Goal: Use online tool/utility: Utilize a website feature to perform a specific function

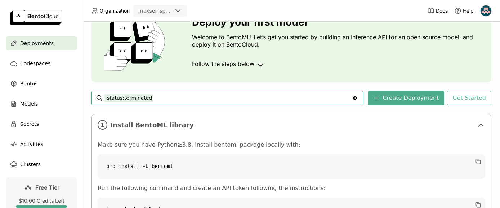
scroll to position [53, 0]
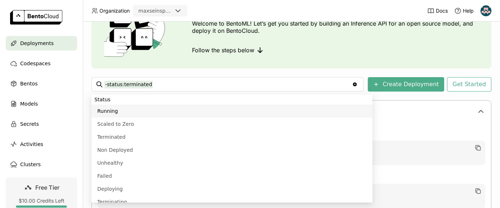
click at [358, 82] on icon "Clear value" at bounding box center [355, 84] width 6 height 6
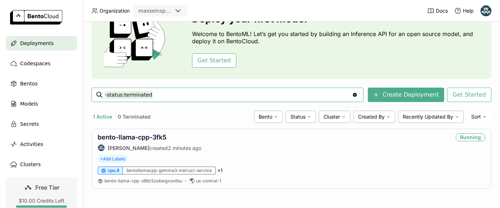
scroll to position [42, 0]
click at [190, 138] on div "bento-llama-cpp-3fk5 Max Meier created 2 minutes ago Running" at bounding box center [292, 142] width 388 height 18
click at [148, 138] on link "bento-llama-cpp-3fk5" at bounding box center [132, 137] width 69 height 8
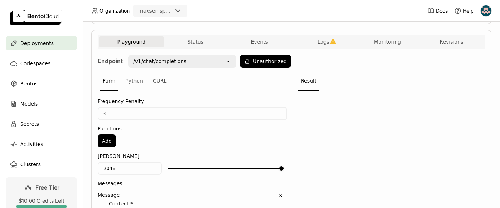
scroll to position [122, 0]
click at [277, 61] on button "Unauthorized" at bounding box center [265, 60] width 51 height 13
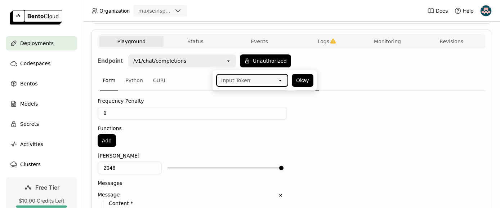
click at [251, 83] on div "Input Token" at bounding box center [247, 81] width 61 height 12
click at [248, 97] on div "bentoml-cli-ztc9" at bounding box center [252, 96] width 61 height 7
click at [304, 80] on button "Okay" at bounding box center [303, 80] width 22 height 13
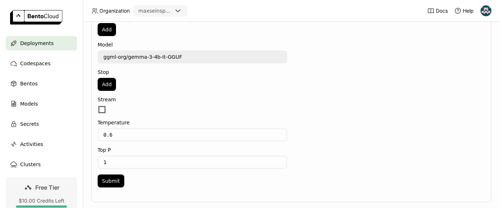
scroll to position [368, 0]
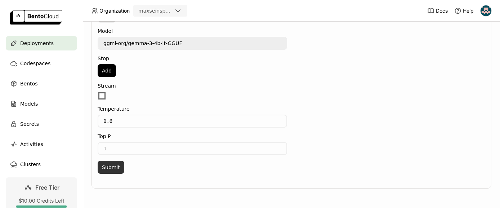
click at [118, 167] on button "Submit" at bounding box center [111, 167] width 27 height 13
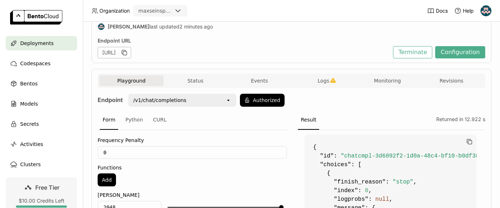
scroll to position [45, 0]
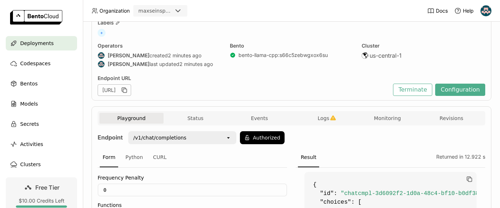
click at [468, 88] on button "Configuration" at bounding box center [460, 90] width 50 height 12
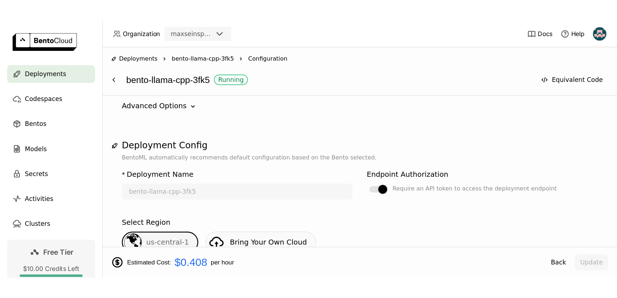
scroll to position [95, 0]
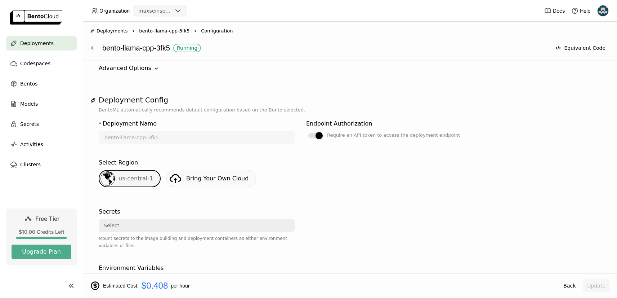
click at [137, 77] on div "Name bento-llama-cpp open Version s66c5zebwgxox6su Latest 3 minutes ago open La…" at bounding box center [350, 34] width 503 height 87
click at [143, 73] on div "Name bento-llama-cpp open Version s66c5zebwgxox6su Latest 3 minutes ago open La…" at bounding box center [350, 34] width 503 height 87
click at [145, 69] on div "Advanced Options" at bounding box center [125, 68] width 53 height 9
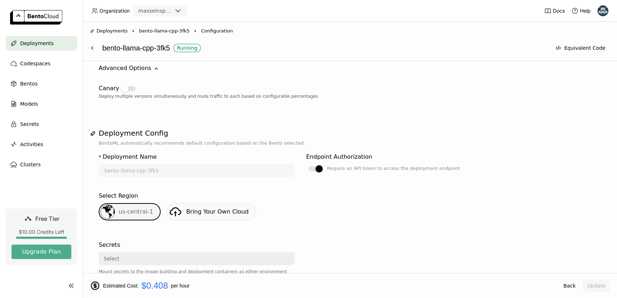
click at [145, 69] on div "Advanced Options" at bounding box center [125, 68] width 53 height 9
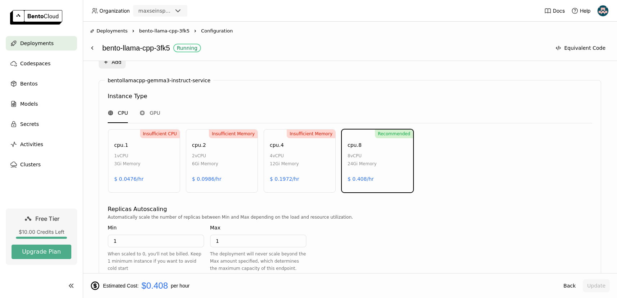
scroll to position [350, 0]
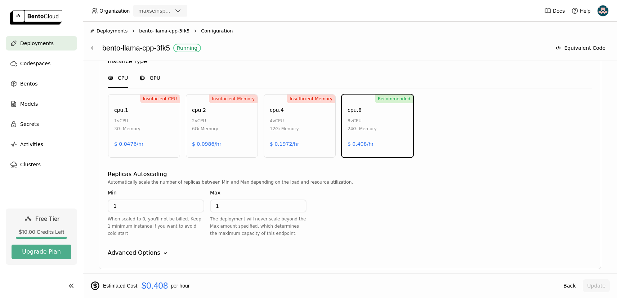
click at [147, 80] on div "GPU" at bounding box center [149, 77] width 21 height 7
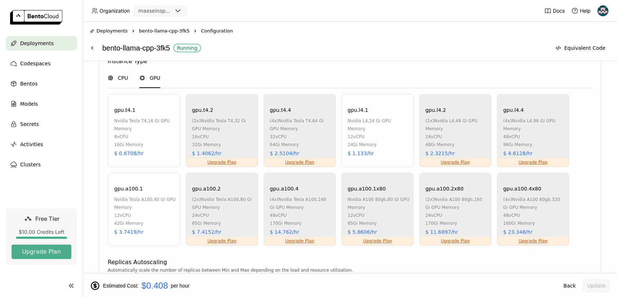
click at [120, 81] on div "CPU" at bounding box center [118, 77] width 20 height 19
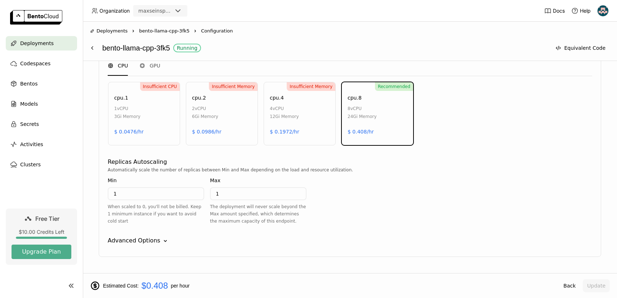
scroll to position [381, 0]
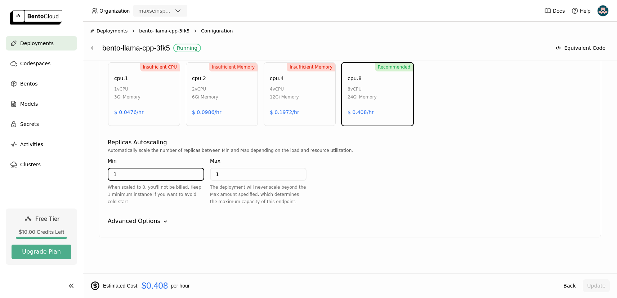
drag, startPoint x: 165, startPoint y: 178, endPoint x: 92, endPoint y: 167, distance: 74.0
click at [92, 167] on div "Deployment Config BentoML automatically recommends default configuration based …" at bounding box center [350, 28] width 520 height 439
type input "0"
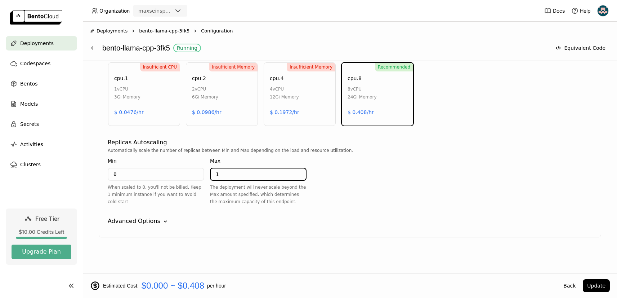
click at [420, 165] on div "Automatically scale the number of replicas between Min and Max depending on the…" at bounding box center [350, 179] width 485 height 64
click at [500, 208] on div "Estimated Cost: $0.000 ~ $0.408 per hour Back Update" at bounding box center [350, 285] width 535 height 25
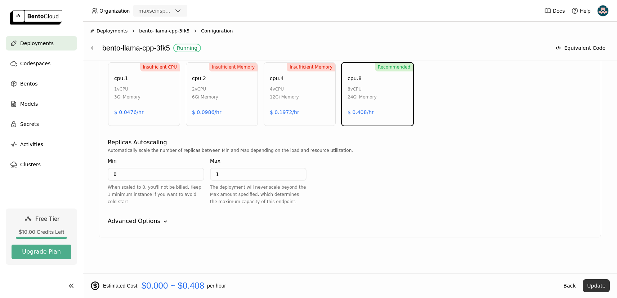
click at [500, 208] on button "Update" at bounding box center [596, 285] width 27 height 13
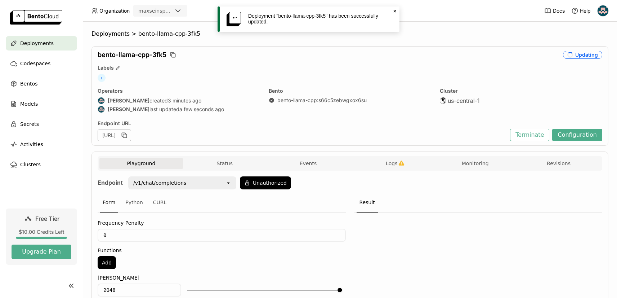
click at [394, 11] on icon "Close" at bounding box center [395, 11] width 6 height 6
click at [359, 81] on div "+" at bounding box center [350, 78] width 505 height 8
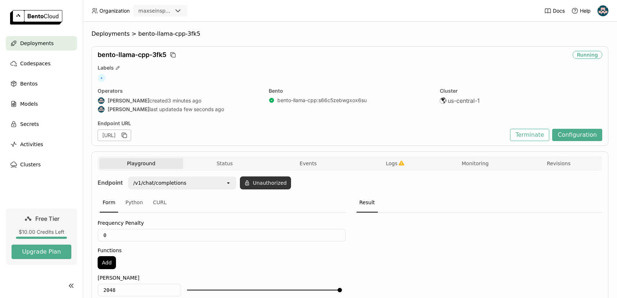
click at [263, 189] on button "Unauthorized" at bounding box center [265, 182] width 51 height 13
click at [306, 40] on div "Deployments > bento-llama-cpp-3fk5 bento-llama-cpp-3fk5 Scaling Labels + Operat…" at bounding box center [350, 298] width 517 height 537
click at [500, 11] on img at bounding box center [603, 10] width 11 height 11
click at [500, 55] on span "Settings" at bounding box center [588, 58] width 18 height 6
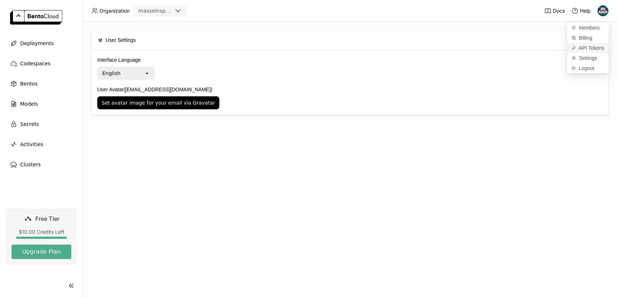
click at [500, 45] on span "API Tokens" at bounding box center [592, 48] width 26 height 6
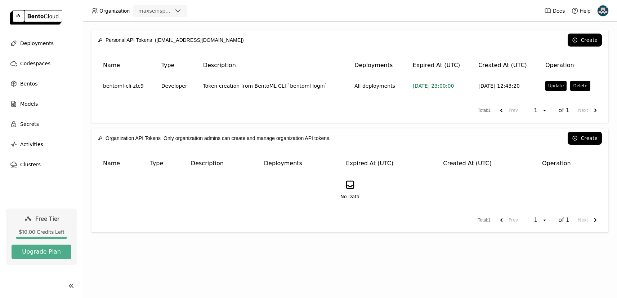
click at [312, 46] on div "Create" at bounding box center [426, 40] width 351 height 13
click at [500, 41] on button "Create" at bounding box center [585, 40] width 34 height 13
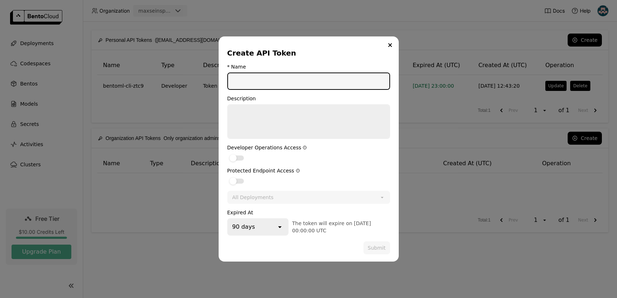
click at [284, 81] on input "dialog" at bounding box center [308, 81] width 161 height 16
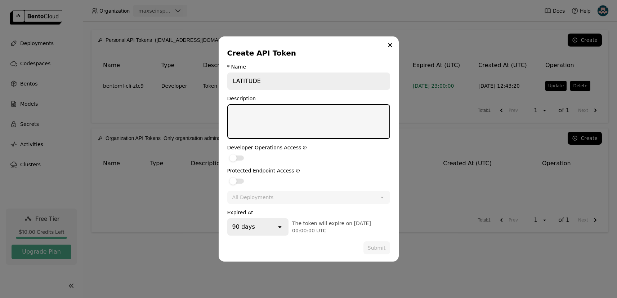
click at [298, 116] on textarea "dialog" at bounding box center [308, 121] width 161 height 33
click at [236, 181] on div "dialog" at bounding box center [233, 180] width 7 height 7
click at [227, 176] on input "dialog" at bounding box center [227, 176] width 0 height 0
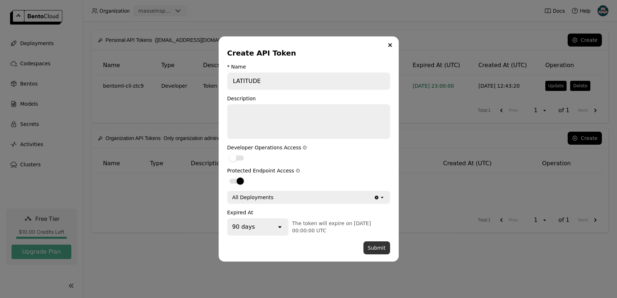
click at [376, 208] on button "Submit" at bounding box center [377, 247] width 27 height 13
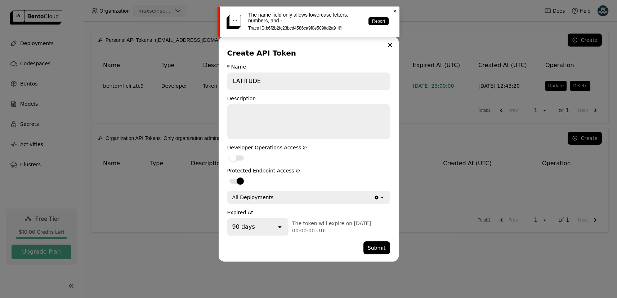
click at [233, 71] on div "* Name LATITUDE" at bounding box center [308, 77] width 163 height 26
click at [234, 74] on input "LATITUDE" at bounding box center [308, 81] width 161 height 16
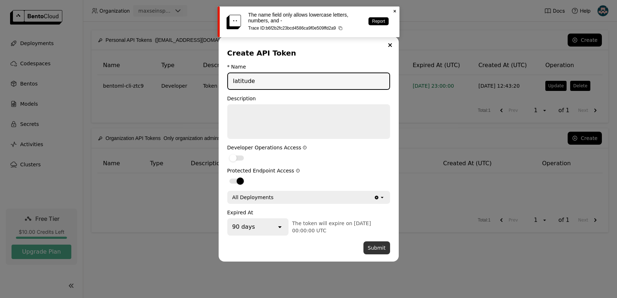
type input "latitude"
click at [378, 208] on button "Submit" at bounding box center [377, 247] width 27 height 13
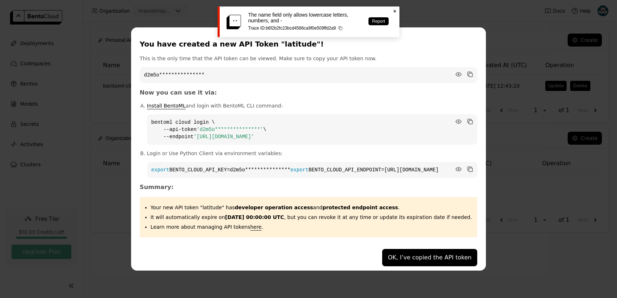
click at [397, 7] on div "The name field only allows lowercase letters, numbers, and - Trace ID: b6f2b2fc…" at bounding box center [309, 21] width 182 height 31
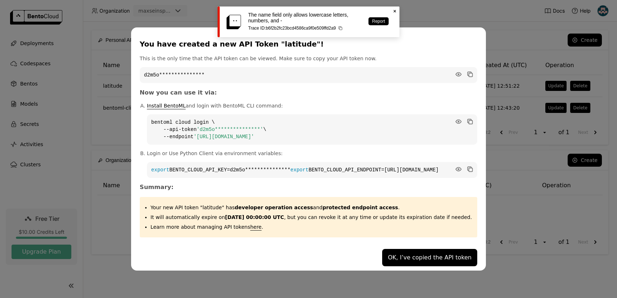
click at [395, 10] on icon "Close" at bounding box center [395, 11] width 6 height 6
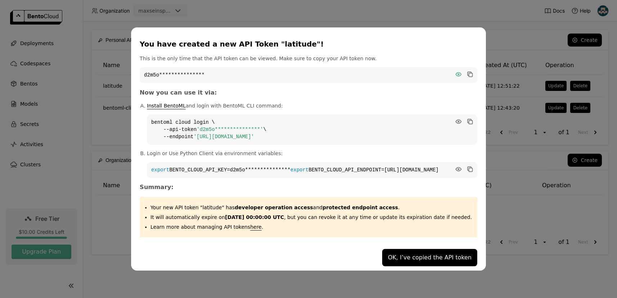
click at [456, 72] on icon "dialog" at bounding box center [458, 74] width 5 height 4
click at [469, 73] on icon "dialog" at bounding box center [471, 75] width 4 height 4
click at [375, 58] on p "This is the only time that the API token can be viewed. Make sure to copy your …" at bounding box center [309, 58] width 338 height 7
drag, startPoint x: 257, startPoint y: 173, endPoint x: 394, endPoint y: 176, distance: 136.6
click at [394, 176] on code "**********" at bounding box center [312, 170] width 331 height 16
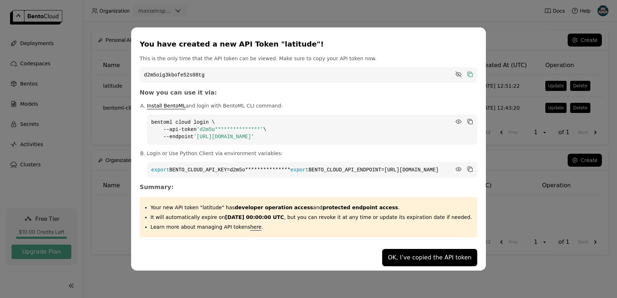
copy code "https://maxseinspace.cloud.bentoml.com"
click at [419, 208] on button "OK, I’ve copied the API token" at bounding box center [429, 257] width 95 height 17
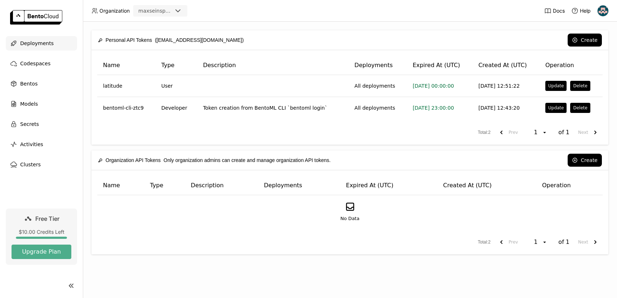
click at [34, 49] on div "Deployments" at bounding box center [41, 43] width 71 height 14
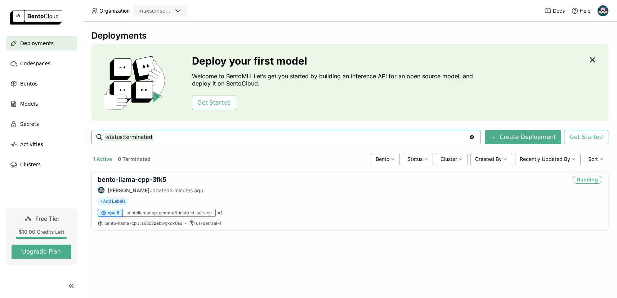
click at [302, 208] on div "Deployments Deploy your first model Welcome to BentoML! Let’s get you started b…" at bounding box center [350, 160] width 535 height 276
click at [159, 180] on link "bento-llama-cpp-3fk5" at bounding box center [132, 180] width 69 height 8
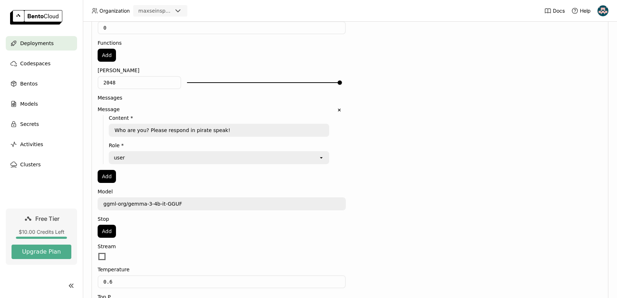
scroll to position [278, 0]
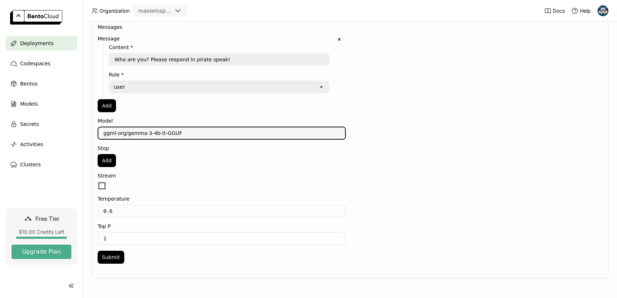
click at [202, 135] on textarea "ggml-org/gemma-3-4b-it-GGUF" at bounding box center [221, 133] width 247 height 12
drag, startPoint x: 205, startPoint y: 134, endPoint x: 87, endPoint y: 134, distance: 117.9
click at [87, 134] on div "Deployments > bento-llama-cpp-3fk5 bento-llama-cpp-3fk5 Running Labels + Operat…" at bounding box center [350, 160] width 535 height 276
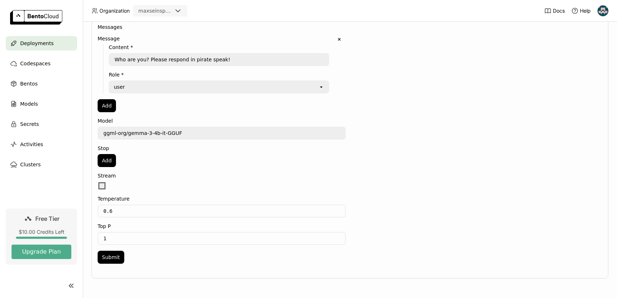
click at [323, 184] on label at bounding box center [222, 185] width 248 height 9
click at [98, 181] on input "checkbox" at bounding box center [98, 181] width 0 height 0
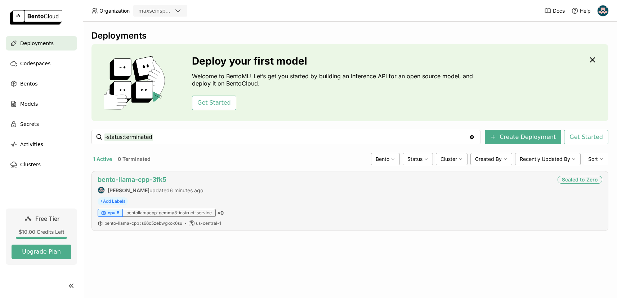
click at [152, 179] on link "bento-llama-cpp-3fk5" at bounding box center [132, 180] width 69 height 8
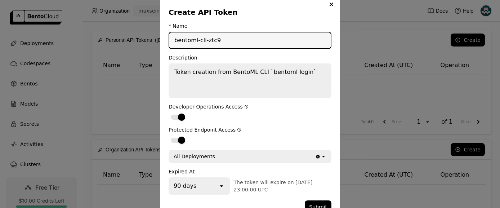
scroll to position [28, 0]
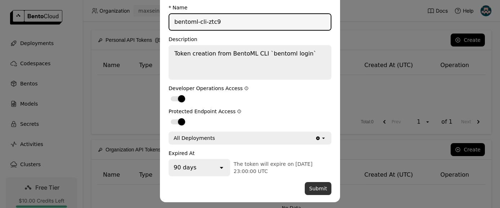
click at [316, 185] on button "Submit" at bounding box center [318, 188] width 27 height 13
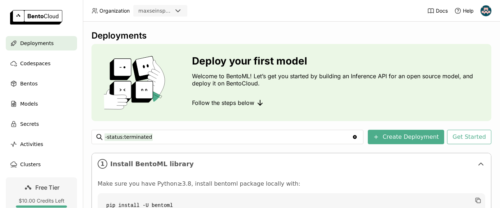
click at [430, 16] on div "Docs Help" at bounding box center [459, 10] width 65 height 21
click at [435, 13] on link "Docs" at bounding box center [437, 10] width 21 height 7
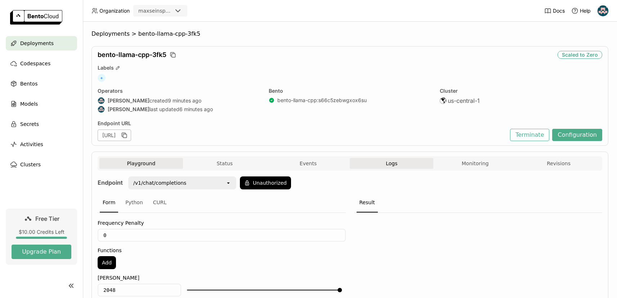
click at [385, 165] on button "Logs" at bounding box center [392, 163] width 84 height 11
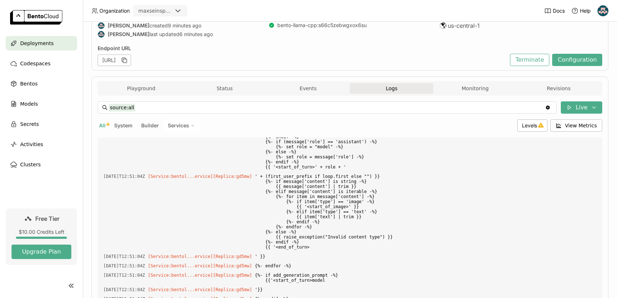
scroll to position [1048, 0]
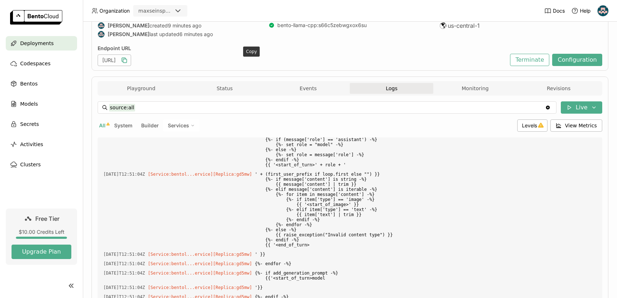
click at [128, 60] on icon "button" at bounding box center [124, 60] width 7 height 7
click at [350, 55] on div "[URL]" at bounding box center [302, 60] width 409 height 12
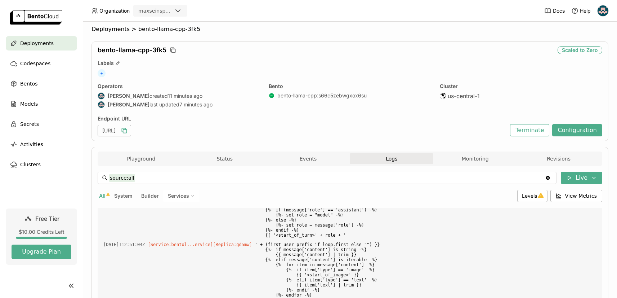
scroll to position [0, 0]
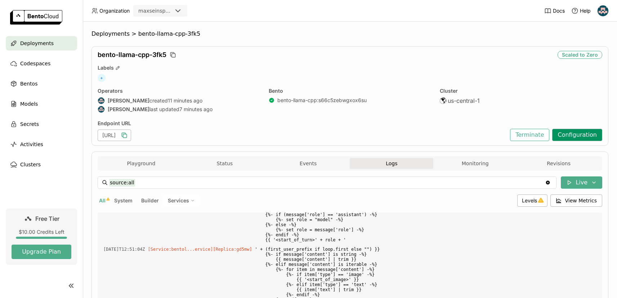
click at [580, 137] on button "Configuration" at bounding box center [578, 135] width 50 height 12
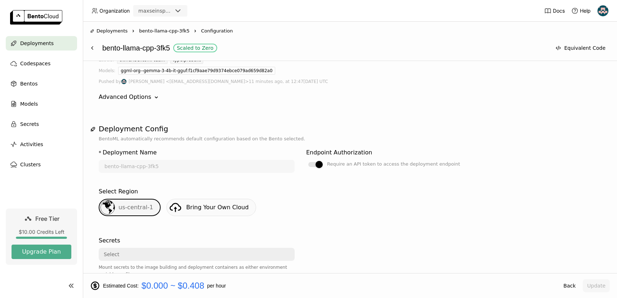
scroll to position [42, 0]
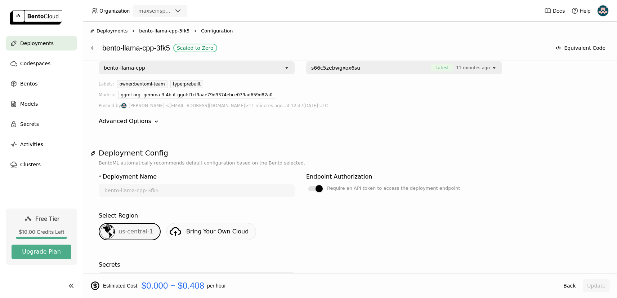
click at [138, 127] on div "Name [PERSON_NAME]-llama-cpp open Version s66c5zebwgxox6su Latest 11 minutes ag…" at bounding box center [350, 87] width 503 height 87
click at [141, 119] on div "Advanced Options" at bounding box center [125, 121] width 53 height 9
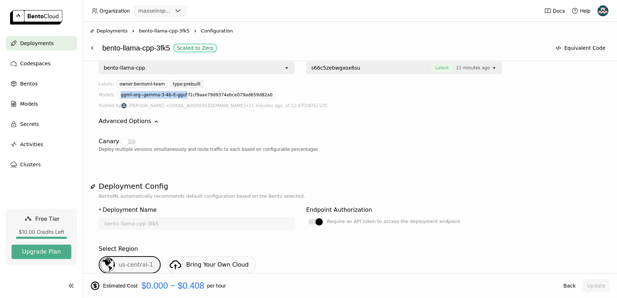
drag, startPoint x: 187, startPoint y: 93, endPoint x: 121, endPoint y: 94, distance: 65.6
click at [121, 94] on div "ggml-org--gemma-3-4b-it-gguf:f1cf9aae79d9374ebce079ad659d82a0" at bounding box center [196, 95] width 157 height 8
copy div "ggml-org--gemma-3-4b-it-gguf"
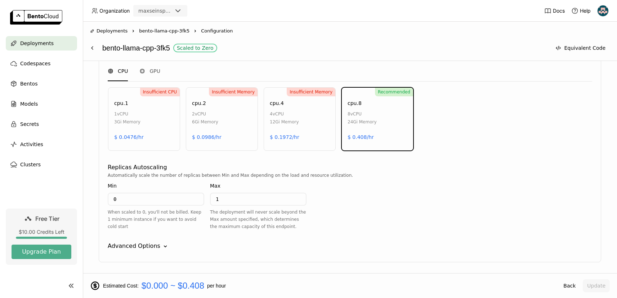
scroll to position [415, 0]
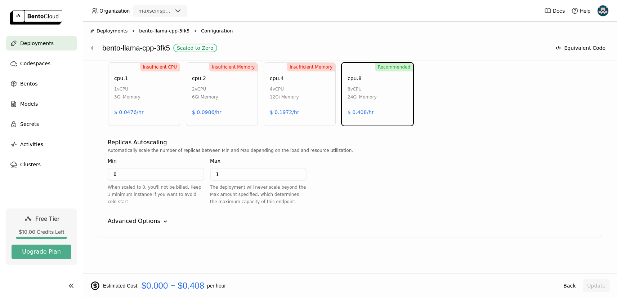
click at [132, 221] on div "Advanced Options" at bounding box center [134, 221] width 53 height 9
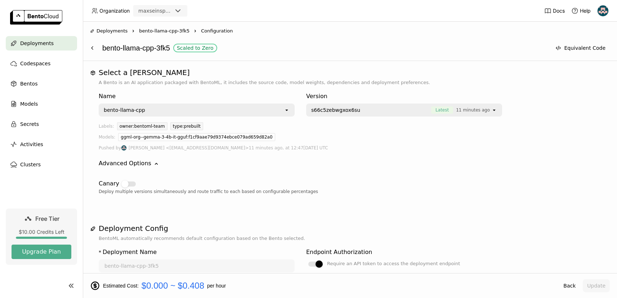
scroll to position [0, 0]
click at [242, 110] on div "bento-llama-cpp" at bounding box center [191, 110] width 185 height 12
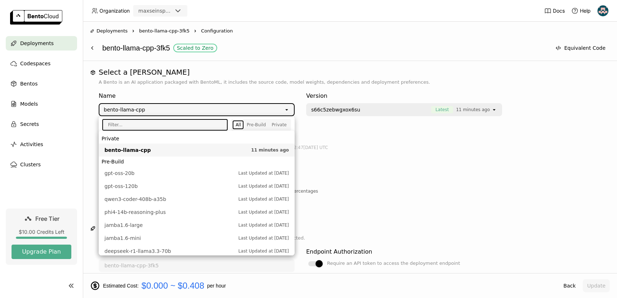
click at [396, 55] on div "Deployments Right bento-llama-cpp-3fk5 Right Configuration bento-llama-cpp-3fk5…" at bounding box center [350, 41] width 535 height 39
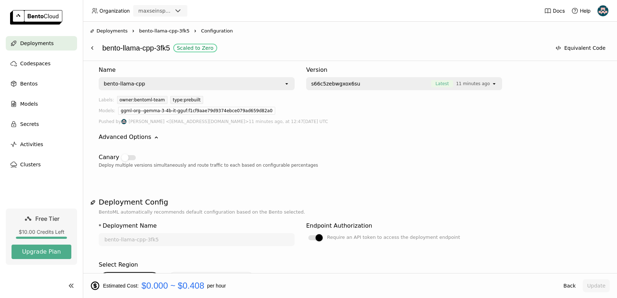
scroll to position [0, 0]
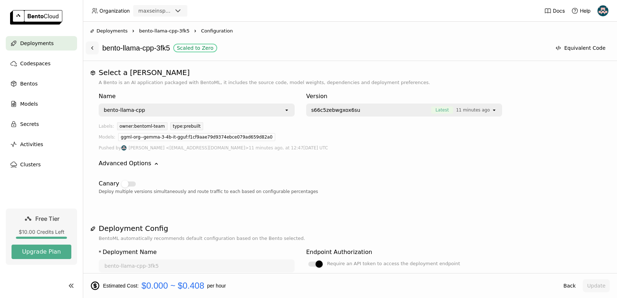
click at [96, 48] on button at bounding box center [92, 47] width 13 height 13
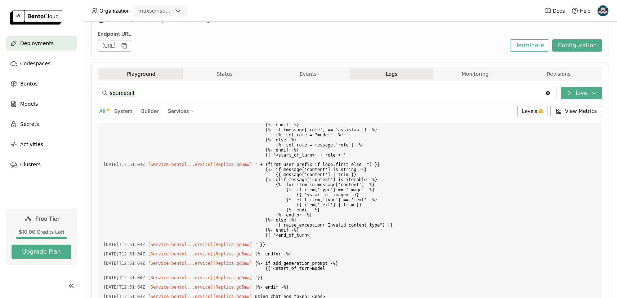
scroll to position [1048, 0]
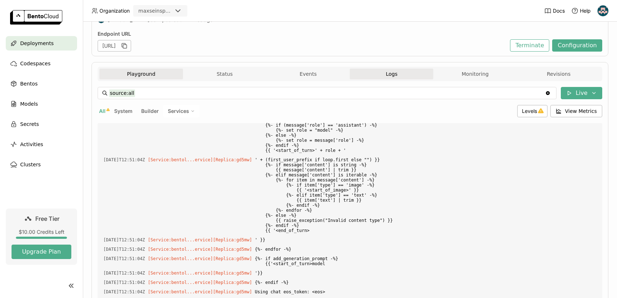
click at [142, 74] on button "Playground" at bounding box center [141, 73] width 84 height 11
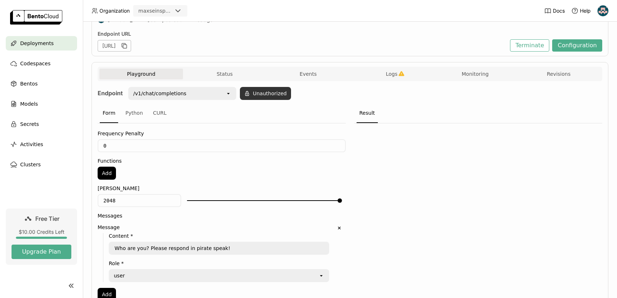
click at [266, 93] on button "Unauthorized" at bounding box center [265, 93] width 51 height 13
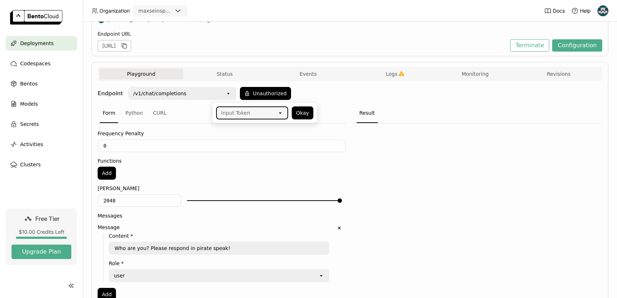
click at [275, 113] on div "Input Token" at bounding box center [247, 113] width 61 height 12
click at [257, 128] on div "latitude" at bounding box center [252, 128] width 61 height 7
click at [303, 111] on button "Okay" at bounding box center [303, 112] width 22 height 13
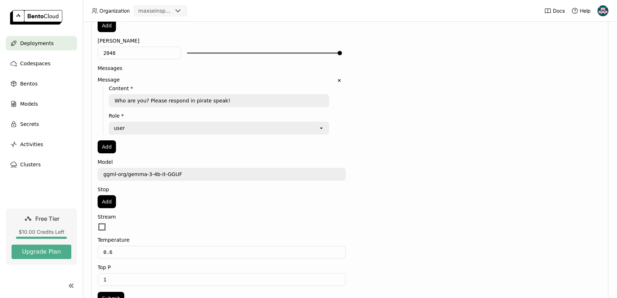
scroll to position [278, 0]
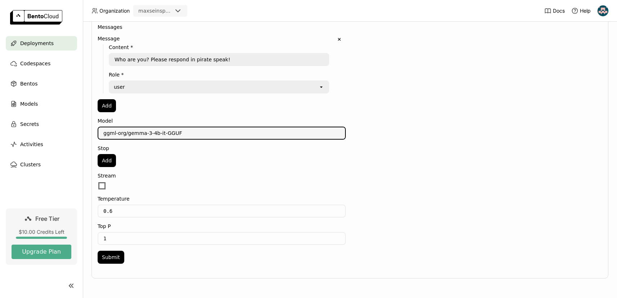
click at [180, 127] on textarea "ggml-org/gemma-3-4b-it-GGUF" at bounding box center [221, 133] width 247 height 12
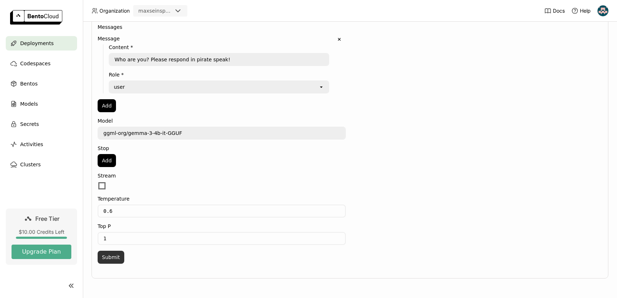
click at [103, 255] on button "Submit" at bounding box center [111, 257] width 27 height 13
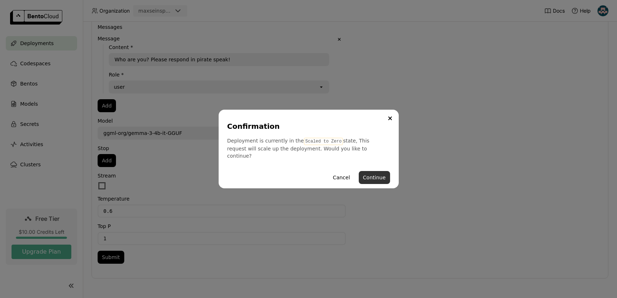
click at [380, 176] on button "Continue" at bounding box center [374, 177] width 31 height 13
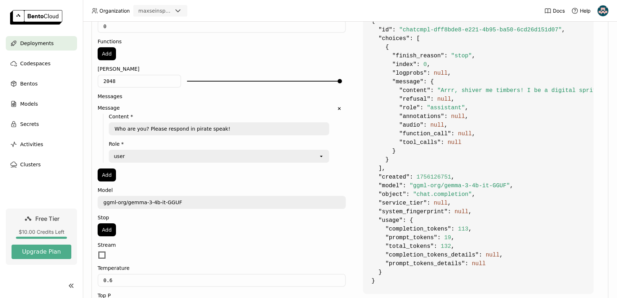
scroll to position [0, 0]
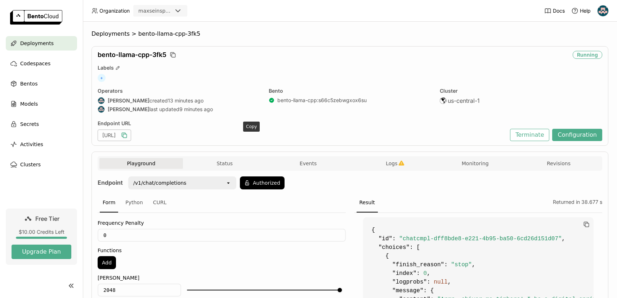
click at [128, 135] on icon "button" at bounding box center [124, 135] width 7 height 7
click at [312, 131] on div "[URL]" at bounding box center [302, 135] width 409 height 12
click at [128, 136] on icon "button" at bounding box center [124, 135] width 7 height 7
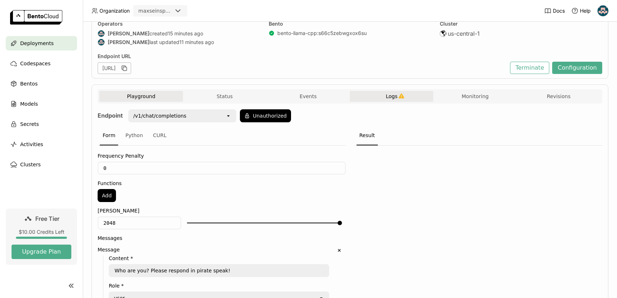
scroll to position [85, 0]
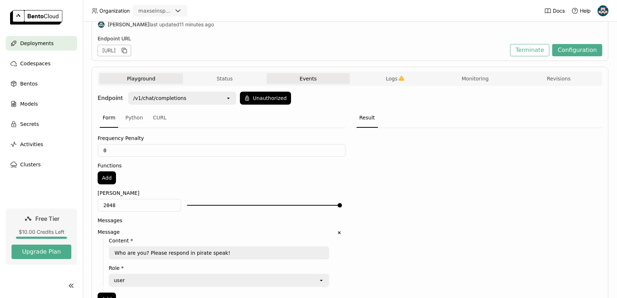
click at [304, 76] on button "Events" at bounding box center [309, 78] width 84 height 11
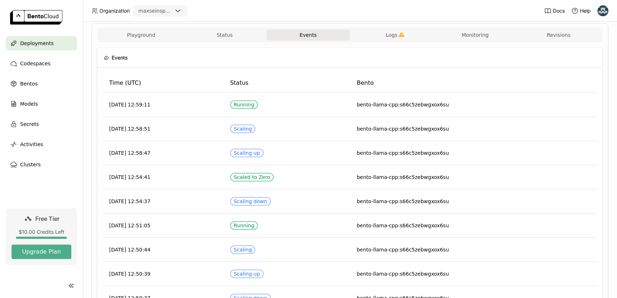
scroll to position [129, 0]
click at [393, 35] on span "Logs" at bounding box center [392, 34] width 12 height 6
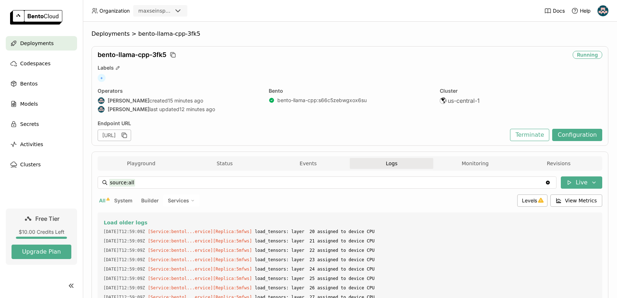
scroll to position [29, 0]
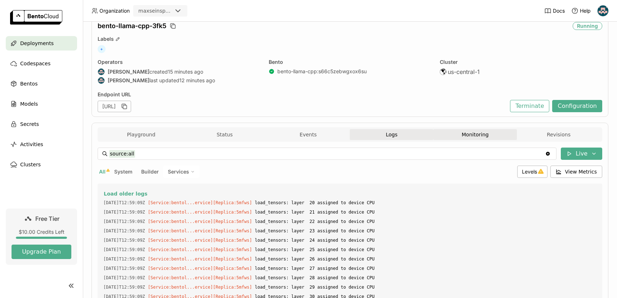
click at [454, 138] on button "Monitoring" at bounding box center [476, 134] width 84 height 11
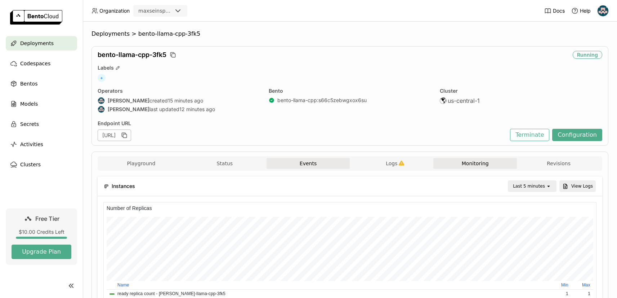
click at [322, 161] on button "Events" at bounding box center [309, 163] width 84 height 11
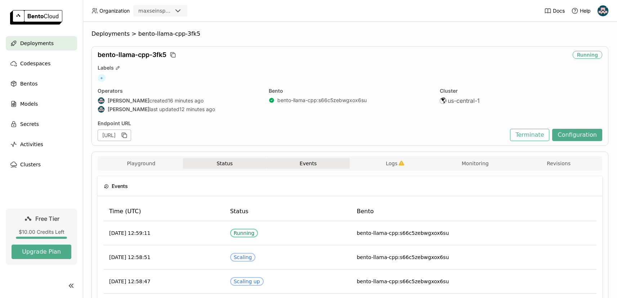
click at [237, 167] on button "Status" at bounding box center [225, 163] width 84 height 11
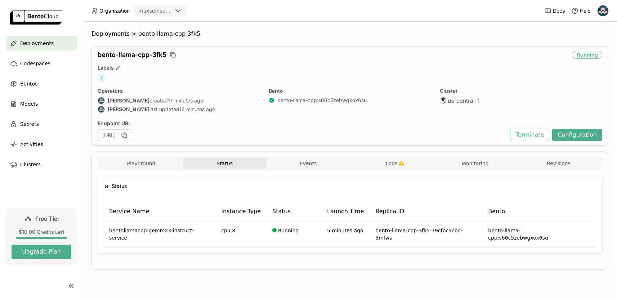
click at [375, 157] on div "Playground Status Events Logs Monitoring Revisions" at bounding box center [350, 163] width 505 height 14
click at [391, 160] on span "Logs" at bounding box center [392, 163] width 12 height 6
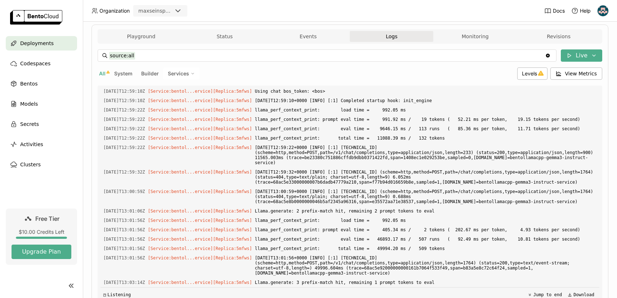
scroll to position [161, 0]
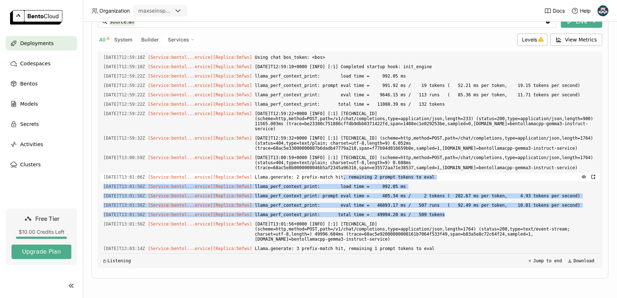
drag, startPoint x: 478, startPoint y: 217, endPoint x: 354, endPoint y: 175, distance: 131.3
click at [354, 175] on div "Load older logs 2025-08-25T12:59:09Z [Service:bentol...ervice] [Replica: 5mfws …" at bounding box center [350, 160] width 499 height 216
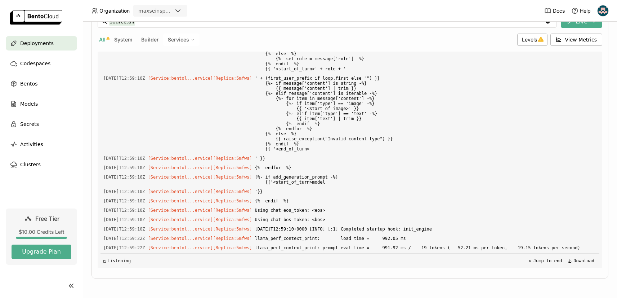
scroll to position [1118, 0]
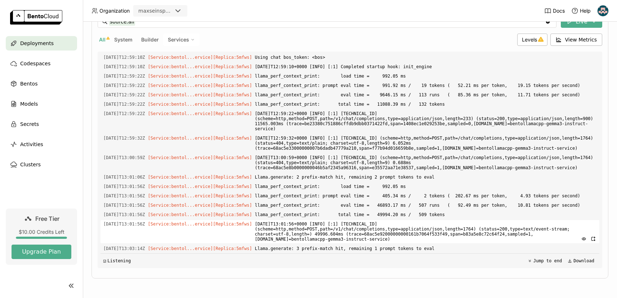
click at [439, 227] on span "2025-08-25T13:01:56+0000 [INFO] [:1] 10.1.19.12:56362 (scheme=http,method=POST,…" at bounding box center [426, 231] width 342 height 23
click at [127, 40] on span "System" at bounding box center [123, 39] width 18 height 6
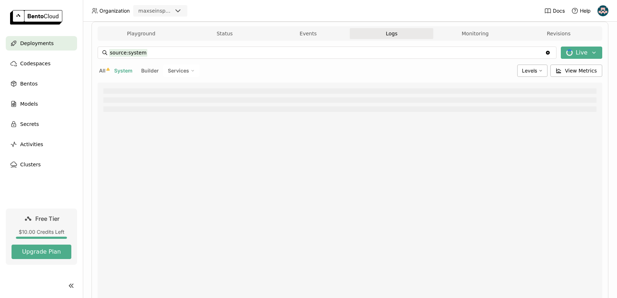
scroll to position [136, 0]
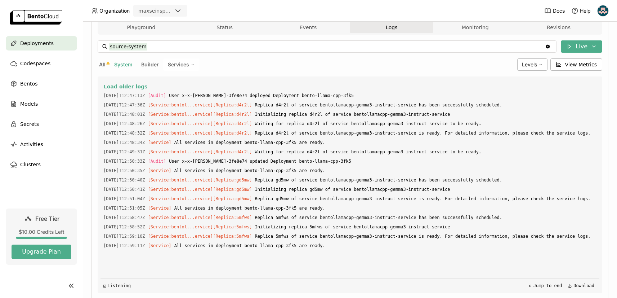
click at [148, 65] on span "Builder" at bounding box center [150, 64] width 18 height 6
type input "source:builder"
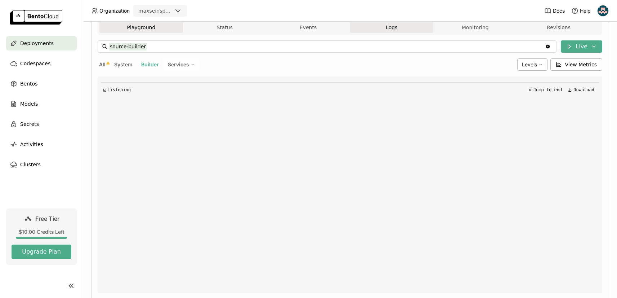
click at [145, 25] on button "Playground" at bounding box center [141, 27] width 84 height 11
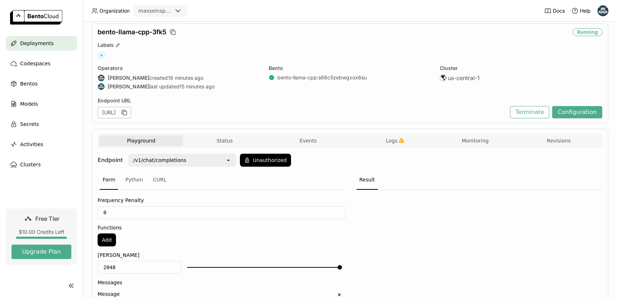
scroll to position [28, 0]
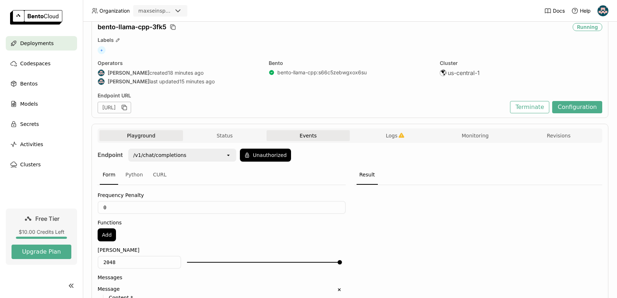
click at [316, 136] on button "Events" at bounding box center [309, 135] width 84 height 11
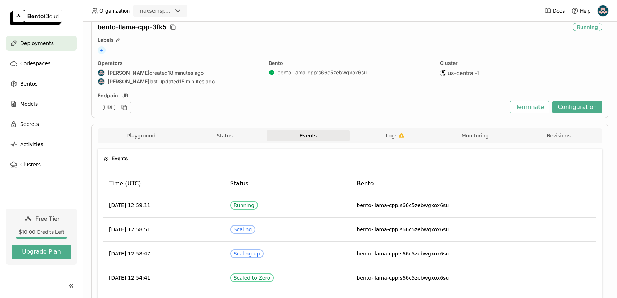
click at [384, 128] on div "Playground Status Events Logs Monitoring Revisions" at bounding box center [350, 135] width 505 height 14
click at [384, 132] on button "Logs" at bounding box center [392, 135] width 84 height 11
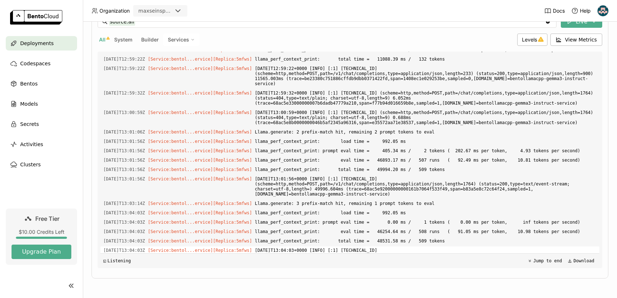
scroll to position [1186, 0]
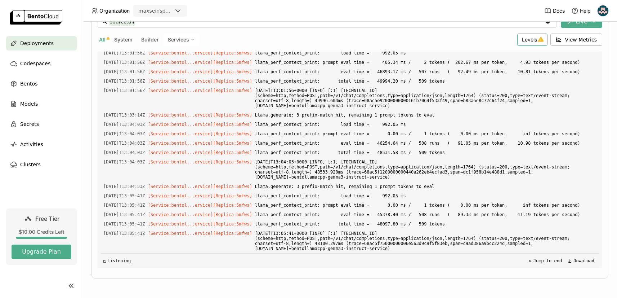
click at [540, 39] on icon at bounding box center [541, 39] width 6 height 6
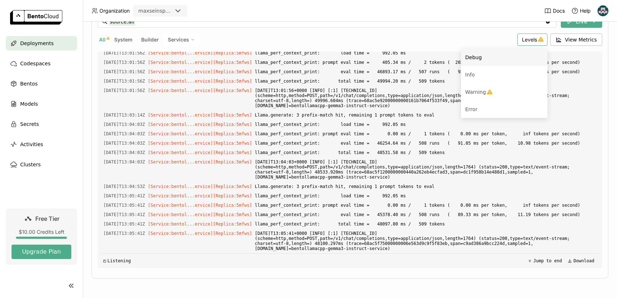
click at [480, 56] on span "Debug" at bounding box center [474, 57] width 17 height 6
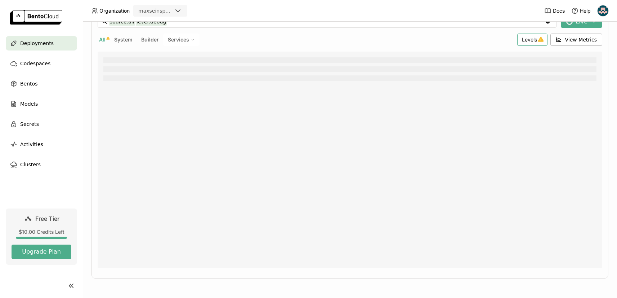
click at [534, 39] on span "Levels" at bounding box center [529, 39] width 15 height 6
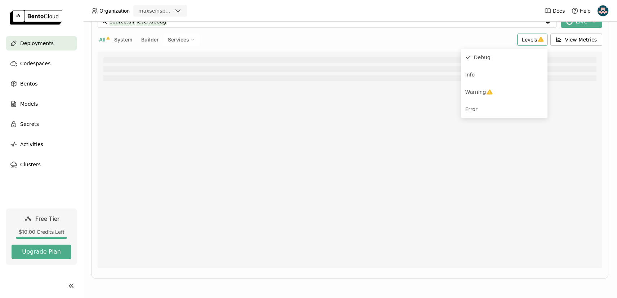
click at [433, 40] on div "All System Builder Services" at bounding box center [306, 40] width 417 height 12
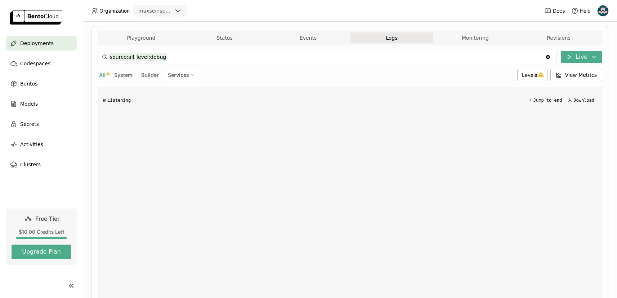
scroll to position [126, 0]
click at [588, 52] on button "Live" at bounding box center [581, 56] width 41 height 12
click at [421, 72] on div "All System Builder Services" at bounding box center [306, 74] width 417 height 12
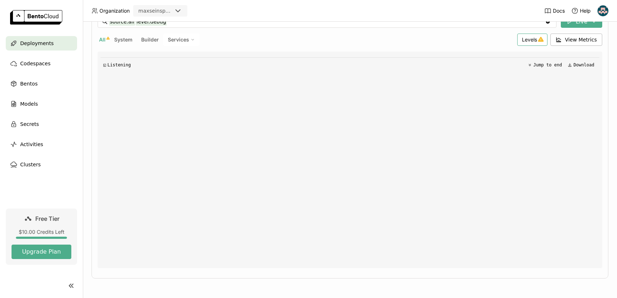
click at [531, 38] on span "Levels" at bounding box center [529, 39] width 15 height 6
click at [490, 70] on div "Info" at bounding box center [505, 74] width 78 height 9
type input "source:all level:debug level:info"
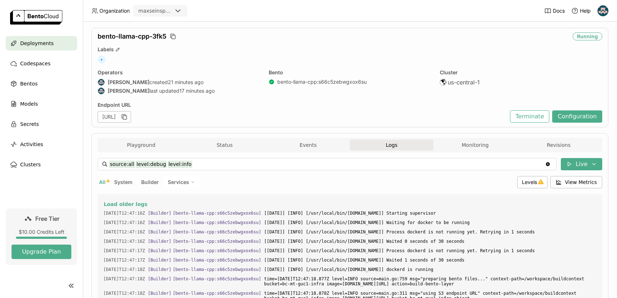
scroll to position [18, 0]
click at [127, 145] on button "Playground" at bounding box center [141, 145] width 84 height 11
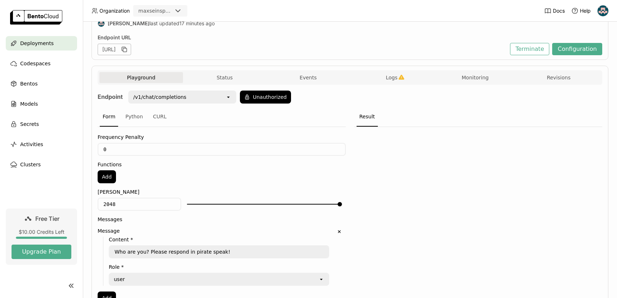
scroll to position [87, 0]
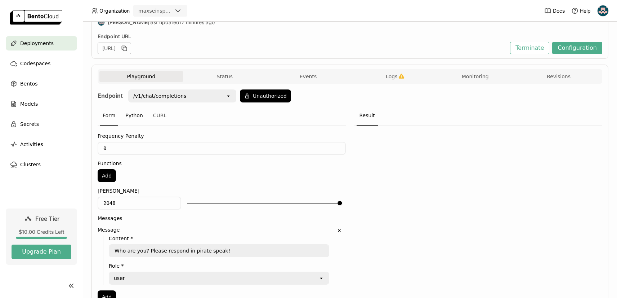
click at [131, 116] on div "Python" at bounding box center [134, 115] width 23 height 19
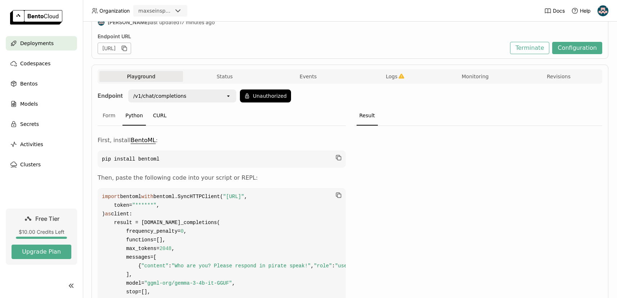
click at [156, 120] on div "CURL" at bounding box center [159, 115] width 19 height 19
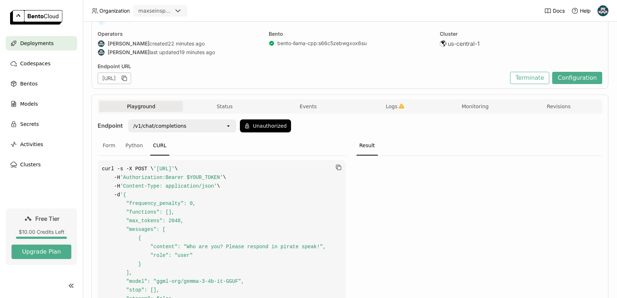
scroll to position [0, 0]
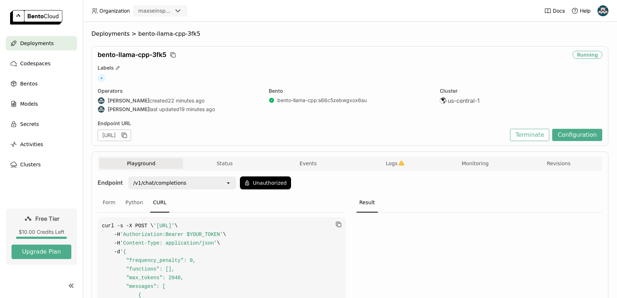
click at [129, 159] on button "Playground" at bounding box center [141, 163] width 84 height 11
click at [280, 70] on div "Labels" at bounding box center [350, 68] width 505 height 6
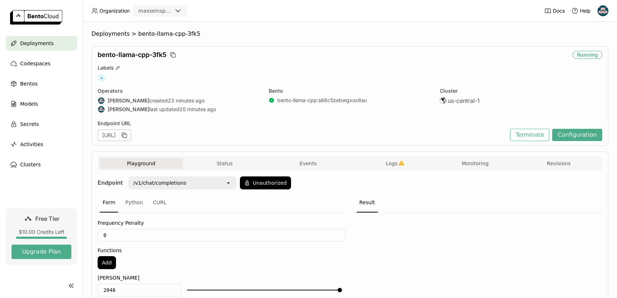
click at [259, 60] on div "bento-llama-cpp-3fk5 Running Labels + Operators [PERSON_NAME] created 23 minute…" at bounding box center [350, 95] width 517 height 99
click at [27, 28] on link at bounding box center [41, 18] width 83 height 36
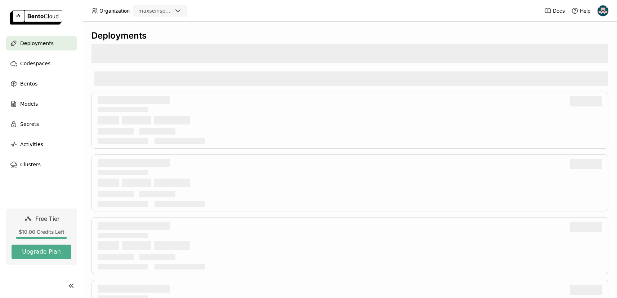
click at [27, 37] on div "Deployments" at bounding box center [41, 43] width 71 height 14
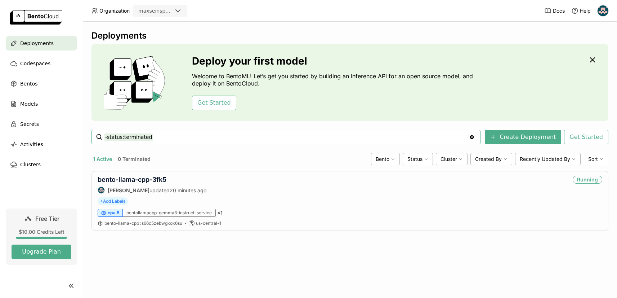
click at [366, 250] on div "Deployments Deploy your first model Welcome to BentoML! Let’s get you started b…" at bounding box center [350, 160] width 535 height 276
drag, startPoint x: 175, startPoint y: 178, endPoint x: 98, endPoint y: 179, distance: 77.5
click at [98, 179] on div "bento-llama-cpp-3fk5" at bounding box center [152, 180] width 109 height 8
copy link "bento-llama-cpp-3fk5"
click at [114, 181] on link "bento-llama-cpp-3fk5" at bounding box center [132, 180] width 69 height 8
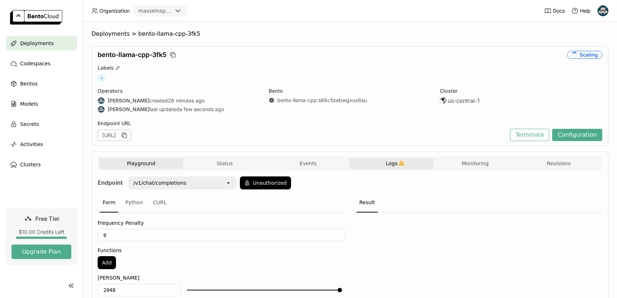
click at [388, 166] on span "Logs" at bounding box center [392, 163] width 12 height 6
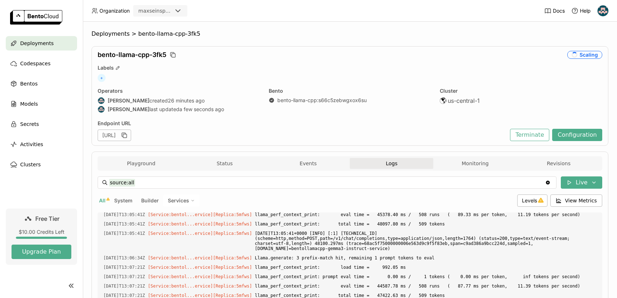
scroll to position [8634, 0]
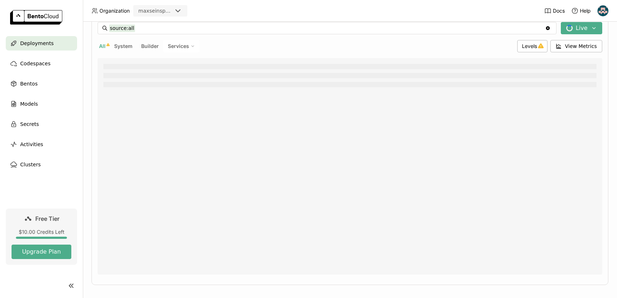
scroll to position [161, 0]
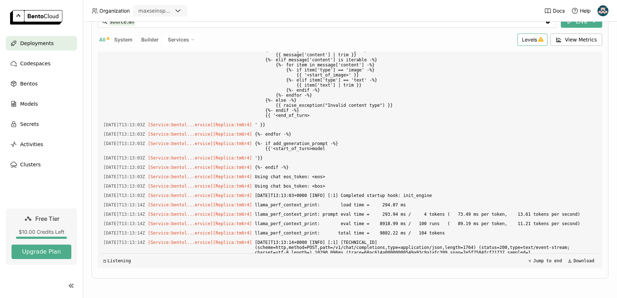
click at [533, 37] on span "Levels" at bounding box center [529, 39] width 15 height 6
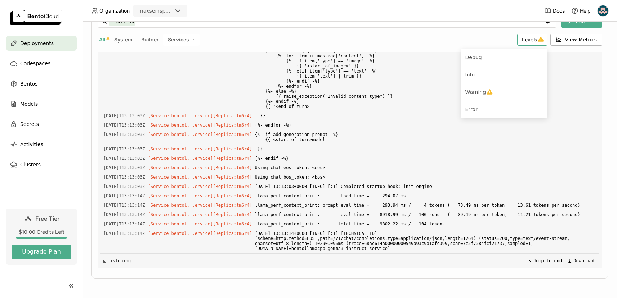
click at [532, 37] on span "Levels" at bounding box center [529, 39] width 15 height 6
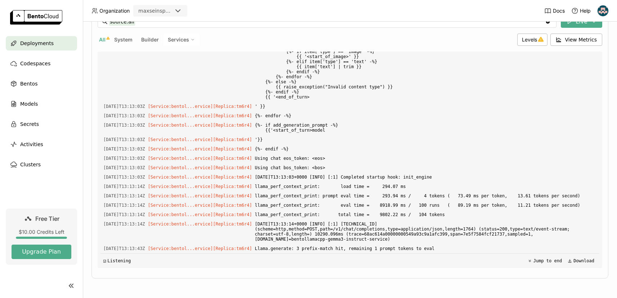
scroll to position [1072, 0]
click at [435, 138] on span "'}}" at bounding box center [426, 140] width 342 height 8
click at [533, 36] on span "Levels" at bounding box center [529, 39] width 15 height 6
click at [496, 59] on div "Debug" at bounding box center [505, 57] width 78 height 9
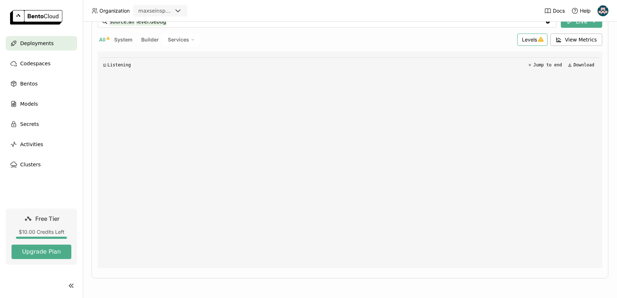
click at [530, 37] on span "Levels" at bounding box center [529, 39] width 15 height 6
click at [490, 71] on div "Info" at bounding box center [505, 74] width 78 height 9
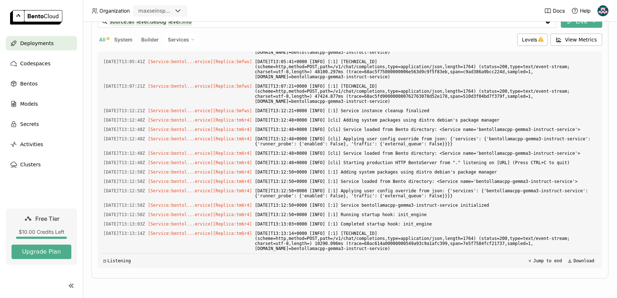
scroll to position [1428, 0]
click at [533, 39] on span "Levels" at bounding box center [529, 39] width 15 height 6
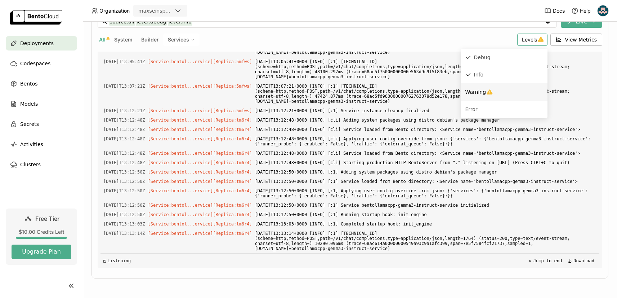
click at [504, 94] on div "Warning" at bounding box center [505, 92] width 78 height 9
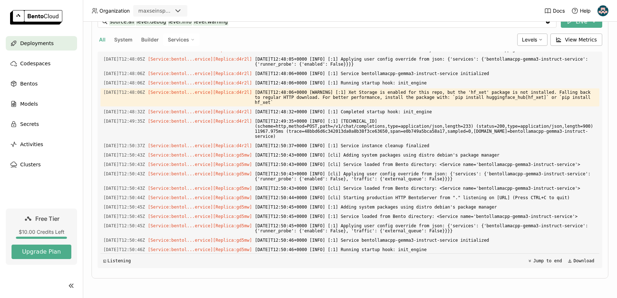
scroll to position [1521, 0]
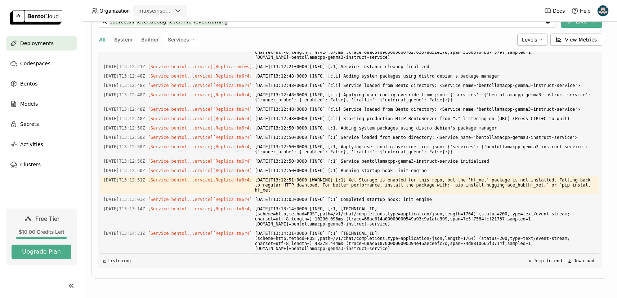
click at [235, 271] on div "source:all level:debug level:info level:warning source:all level:debug level:in…" at bounding box center [350, 142] width 505 height 264
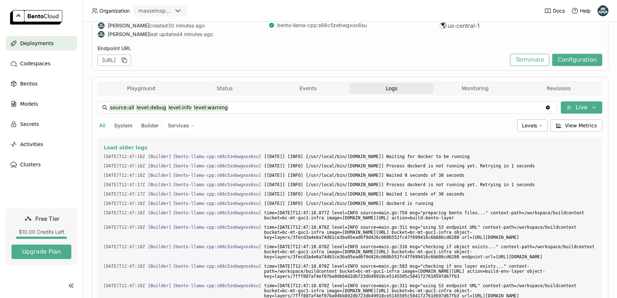
scroll to position [0, 0]
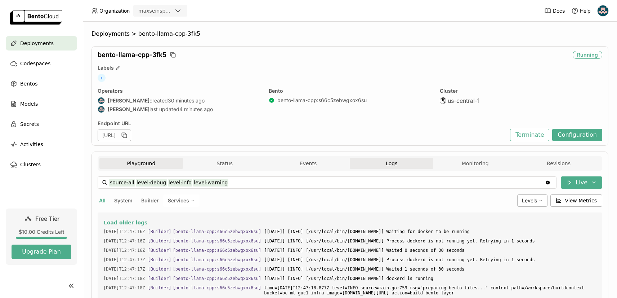
click at [132, 164] on button "Playground" at bounding box center [141, 163] width 84 height 11
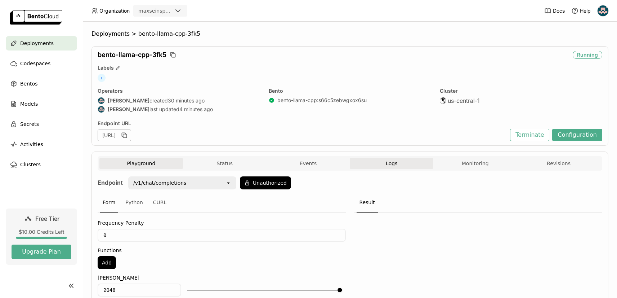
click at [389, 164] on span "Logs" at bounding box center [392, 163] width 12 height 6
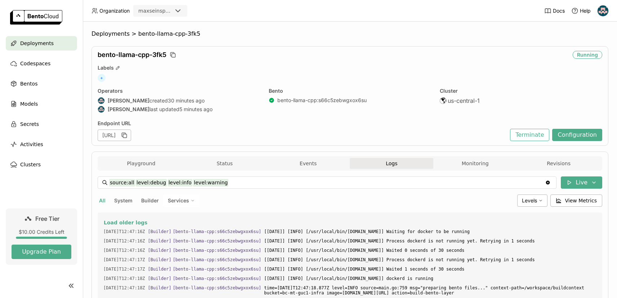
click at [105, 200] on span "All" at bounding box center [102, 200] width 6 height 6
type input "source:all"
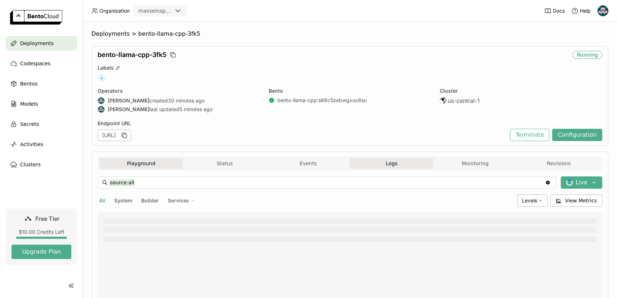
click at [130, 167] on button "Playground" at bounding box center [141, 163] width 84 height 11
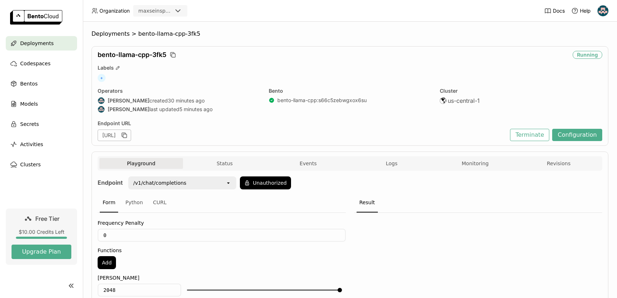
click at [331, 73] on div "bento-llama-cpp-3fk5 Running Labels + Operators Max Meier created 30 minutes ag…" at bounding box center [350, 95] width 517 height 99
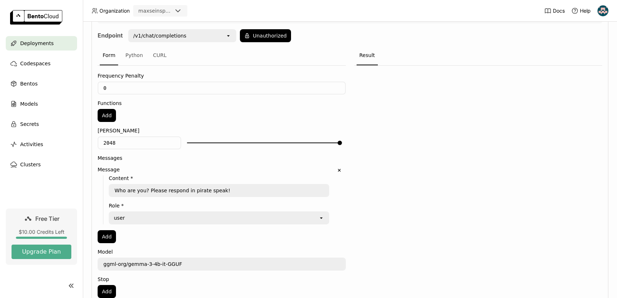
scroll to position [278, 0]
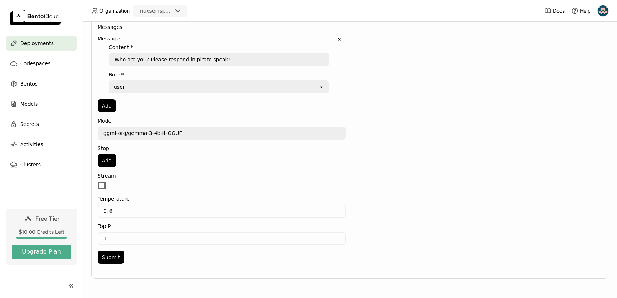
click at [111, 258] on button "Submit" at bounding box center [111, 257] width 27 height 13
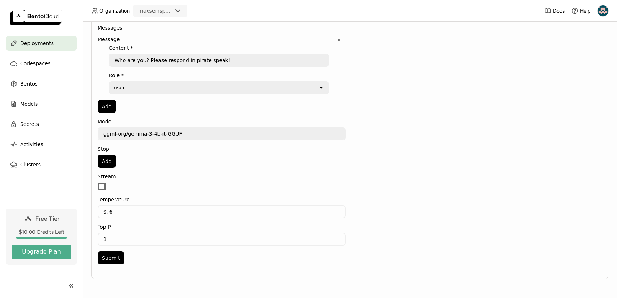
scroll to position [13, 0]
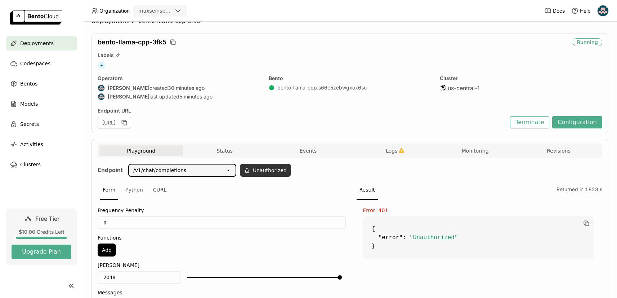
click at [268, 172] on button "Unauthorized" at bounding box center [265, 170] width 51 height 13
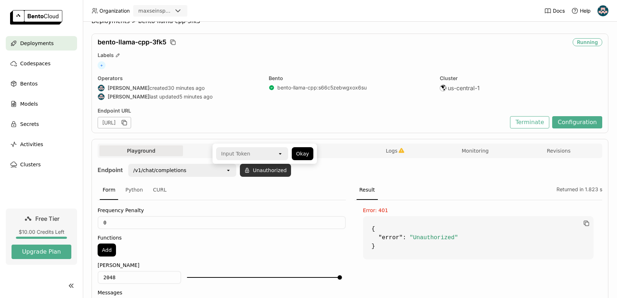
click at [260, 172] on button "Unauthorized" at bounding box center [265, 170] width 51 height 13
click at [252, 170] on button "Unauthorized" at bounding box center [265, 170] width 51 height 13
click at [251, 156] on div "Input Token" at bounding box center [247, 154] width 61 height 12
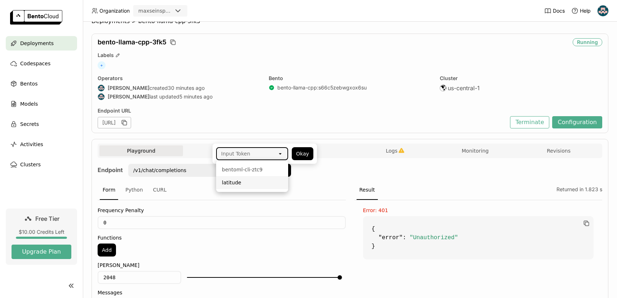
click at [245, 181] on div "latitude" at bounding box center [252, 182] width 61 height 7
click at [301, 147] on button "Okay" at bounding box center [303, 153] width 22 height 13
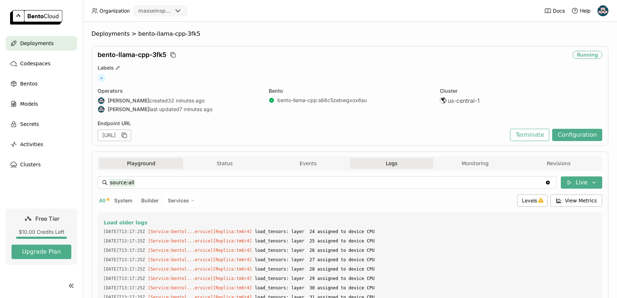
click at [119, 160] on button "Playground" at bounding box center [141, 163] width 84 height 11
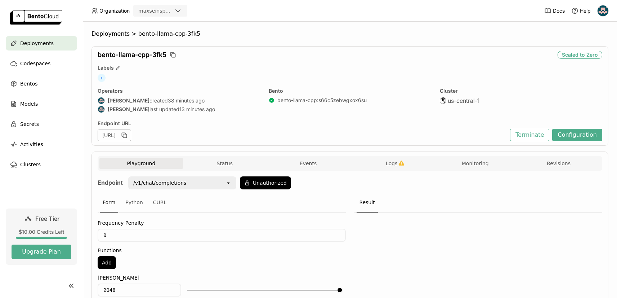
click at [131, 136] on div "[URL]" at bounding box center [115, 135] width 34 height 12
click at [128, 136] on icon "button" at bounding box center [124, 135] width 7 height 7
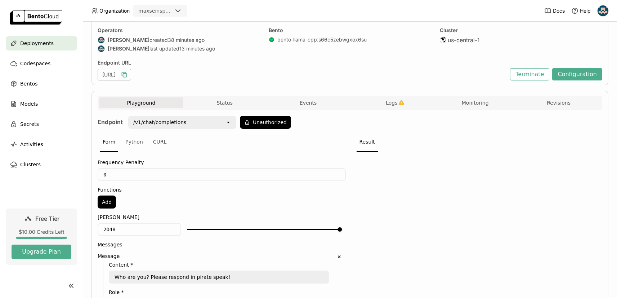
scroll to position [164, 0]
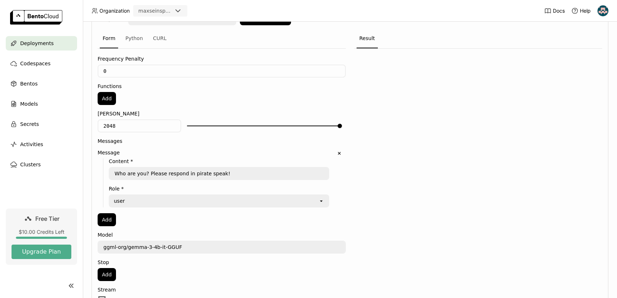
click at [135, 239] on div "Frequency Penalty 0 Functions Add Max Tokens 2048 Messages Message Content * Wh…" at bounding box center [222, 215] width 248 height 333
click at [135, 247] on textarea "ggml-org/gemma-3-4b-it-GGUF" at bounding box center [221, 247] width 247 height 12
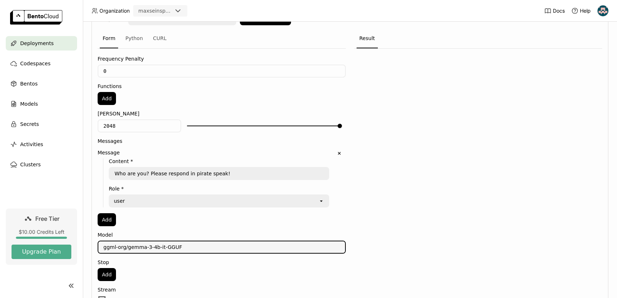
scroll to position [0, 0]
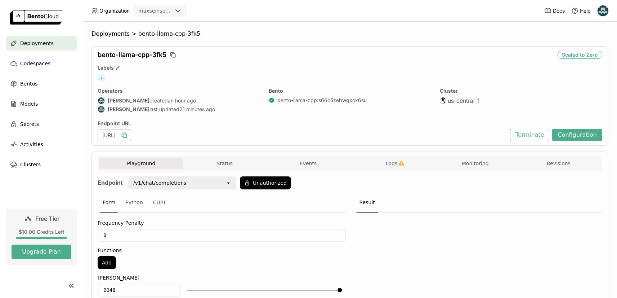
click at [127, 134] on icon "button" at bounding box center [125, 136] width 4 height 4
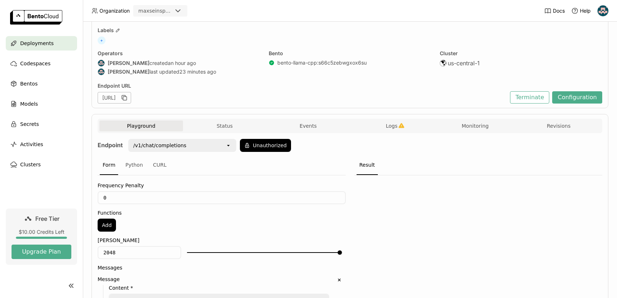
scroll to position [39, 0]
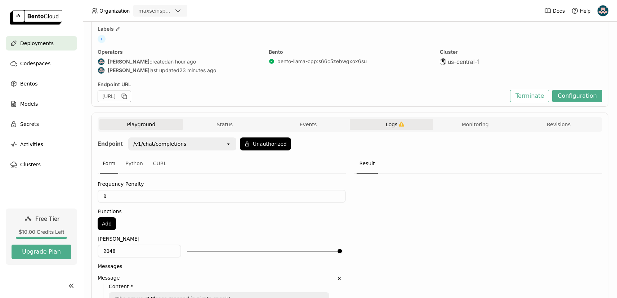
click at [387, 125] on span "Logs" at bounding box center [392, 124] width 12 height 6
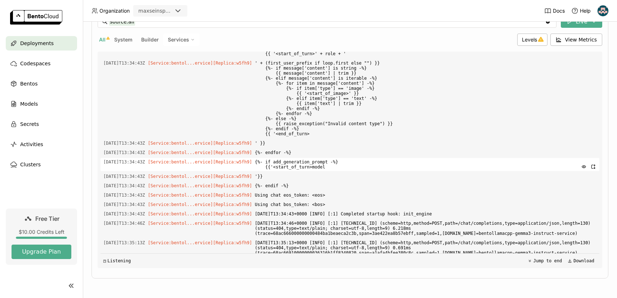
scroll to position [1087, 0]
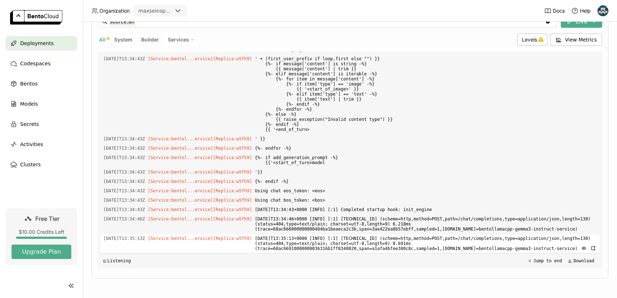
click at [343, 247] on span "[DATE]T13:35:13+0000 [INFO] [:1] [TECHNICAL_ID] (scheme=http,method=POST,path=/…" at bounding box center [426, 243] width 342 height 18
click at [582, 248] on icon "button" at bounding box center [584, 248] width 4 height 3
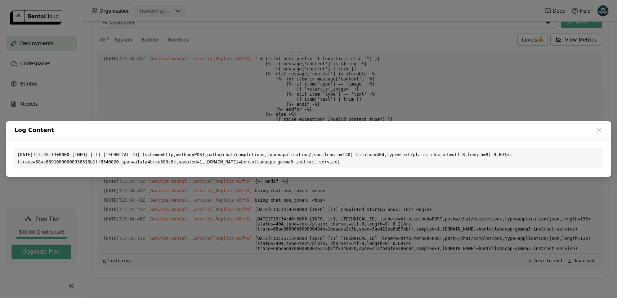
drag, startPoint x: 376, startPoint y: 161, endPoint x: 18, endPoint y: 151, distance: 357.4
click at [18, 151] on div "[DATE]T13:35:13+0000 [INFO] [:1] [TECHNICAL_ID] (scheme=http,method=POST,path=/…" at bounding box center [308, 158] width 589 height 20
copy div "[DATE]T13:35:13+0000 [INFO] [:1] [TECHNICAL_ID] (scheme=http,method=POST,path=/…"
click at [188, 104] on div "Log Content 2025-08-25T13:35:13+0000 [INFO] [:1] 10.1.19.12:44960 (scheme=http,…" at bounding box center [308, 149] width 617 height 298
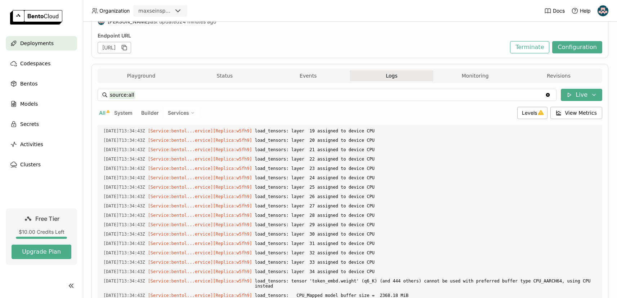
scroll to position [0, 0]
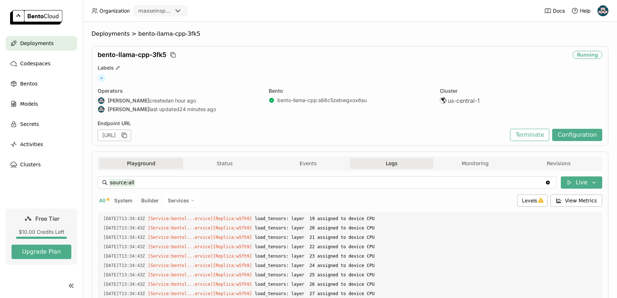
click at [142, 167] on button "Playground" at bounding box center [141, 163] width 84 height 11
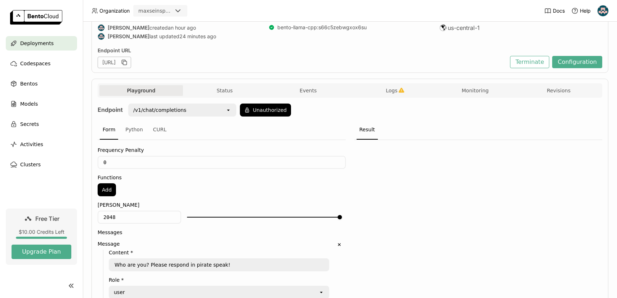
scroll to position [71, 0]
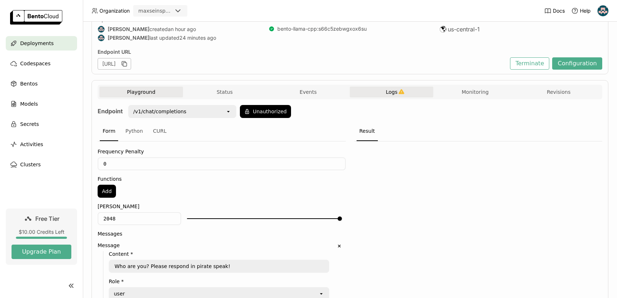
click at [376, 89] on button "Logs" at bounding box center [392, 92] width 84 height 11
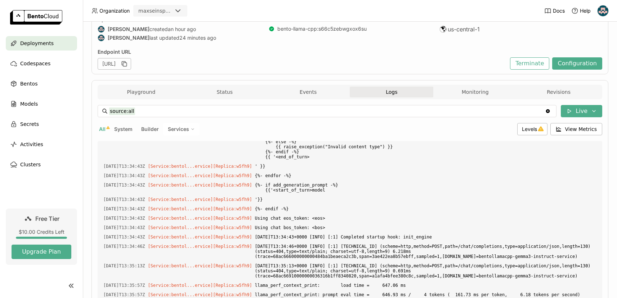
scroll to position [161, 0]
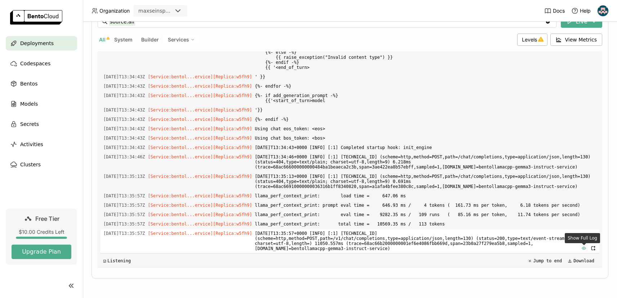
click at [585, 248] on icon "button" at bounding box center [584, 247] width 5 height 5
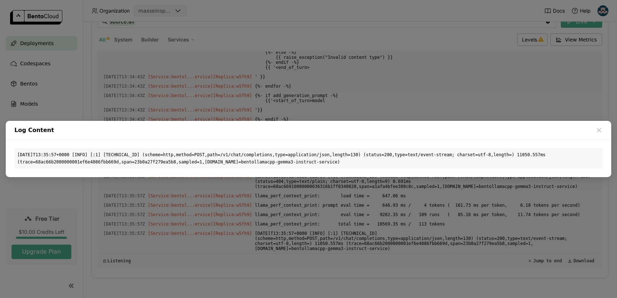
click at [397, 158] on div "2025-08-25T13:35:57+0000 [INFO] [:1] 10.1.19.12:41584 (scheme=http,method=POST,…" at bounding box center [308, 158] width 589 height 20
click at [383, 159] on div "2025-08-25T13:35:57+0000 [INFO] [:1] 10.1.19.12:41584 (scheme=http,method=POST,…" at bounding box center [308, 158] width 589 height 20
drag, startPoint x: 378, startPoint y: 160, endPoint x: 1, endPoint y: 152, distance: 377.1
click at [2, 152] on div "Log Content 2025-08-25T13:35:57+0000 [INFO] [:1] 10.1.19.12:41584 (scheme=http,…" at bounding box center [308, 149] width 617 height 298
copy div "2025-08-25T13:35:57+0000 [INFO] [:1] 10.1.19.12:41584 (scheme=http,method=POST,…"
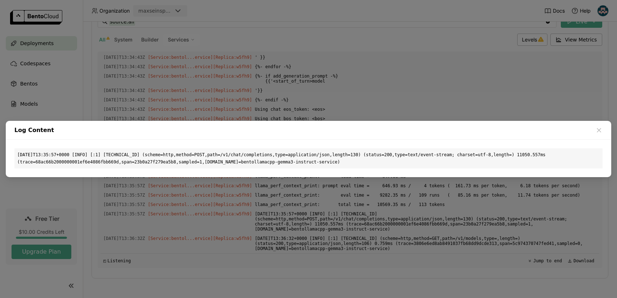
scroll to position [1169, 0]
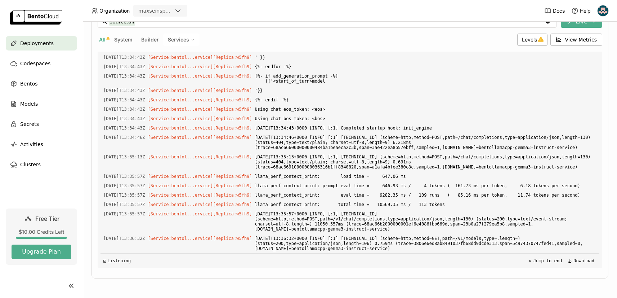
click at [209, 90] on div "Log Content 2025-08-25T13:35:57+0000 [INFO] [:1] 10.1.19.12:41584 (scheme=http,…" at bounding box center [308, 149] width 617 height 298
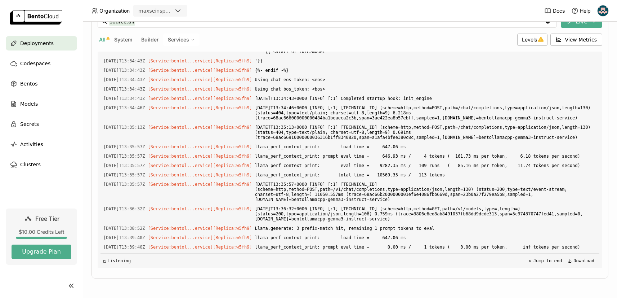
scroll to position [1240, 0]
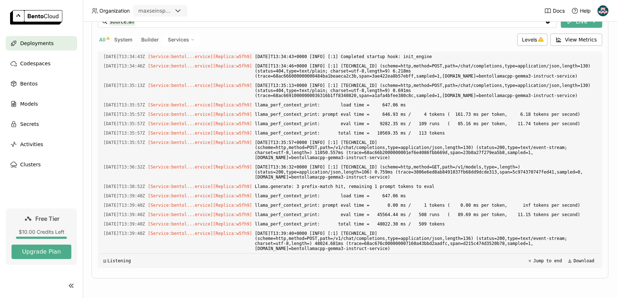
click at [453, 253] on div "◲ Listening Jump to end Download" at bounding box center [350, 260] width 499 height 15
click at [497, 240] on span "2025-08-25T13:39:40+0000 [INFO] [:1] 10.1.13.35:49476 (scheme=http,method=POST,…" at bounding box center [426, 240] width 342 height 23
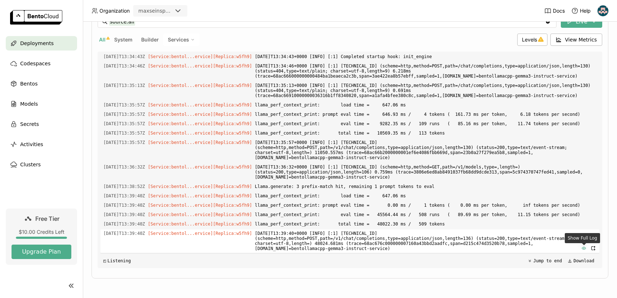
click at [585, 247] on icon "button" at bounding box center [584, 247] width 5 height 5
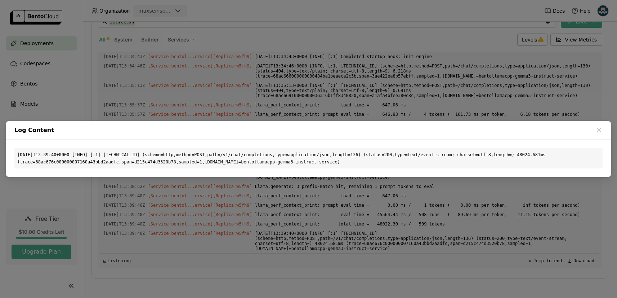
click at [186, 79] on div "Log Content 2025-08-25T13:39:40+0000 [INFO] [:1] 10.1.13.35:49476 (scheme=http,…" at bounding box center [308, 149] width 617 height 298
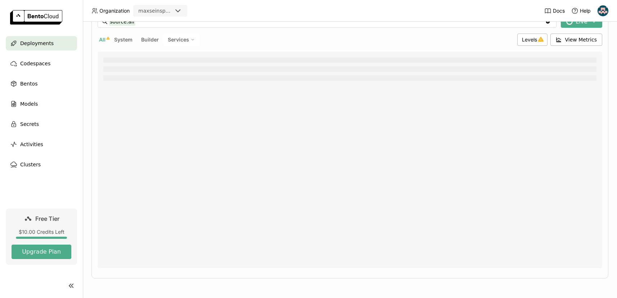
scroll to position [161, 0]
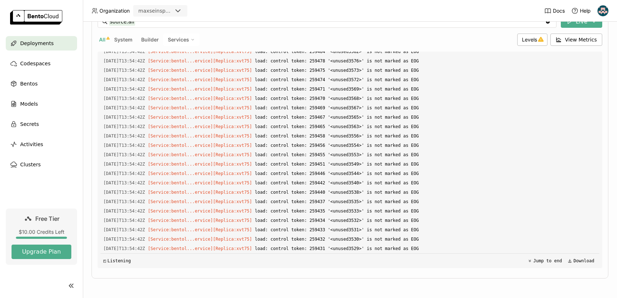
scroll to position [5956, 0]
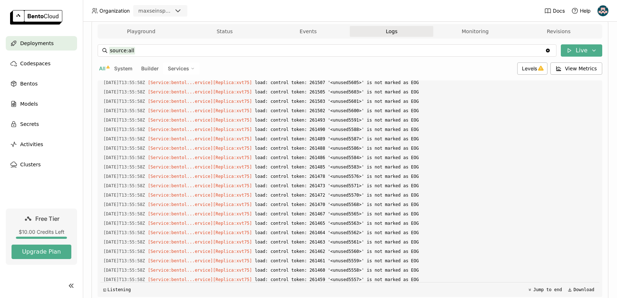
scroll to position [7911, 0]
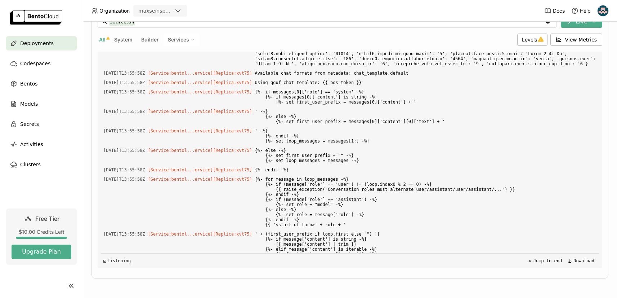
scroll to position [1048, 0]
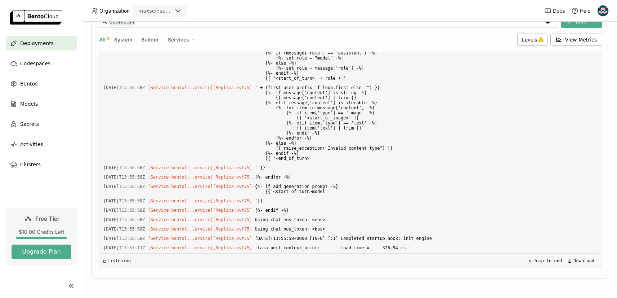
scroll to position [1110, 0]
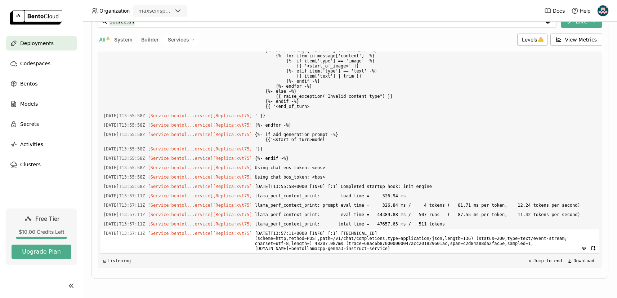
drag, startPoint x: 327, startPoint y: 242, endPoint x: 351, endPoint y: 243, distance: 24.5
click at [351, 243] on span "[DATE]T13:57:11+0000 [INFO] [:1] [TECHNICAL_ID] (scheme=http,method=POST,path=/…" at bounding box center [426, 240] width 342 height 23
drag, startPoint x: 351, startPoint y: 243, endPoint x: 326, endPoint y: 243, distance: 24.9
click at [326, 243] on span "[DATE]T13:57:11+0000 [INFO] [:1] [TECHNICAL_ID] (scheme=http,method=POST,path=/…" at bounding box center [426, 240] width 342 height 23
click at [379, 239] on span "[DATE]T13:57:11+0000 [INFO] [:1] [TECHNICAL_ID] (scheme=http,method=POST,path=/…" at bounding box center [426, 240] width 342 height 23
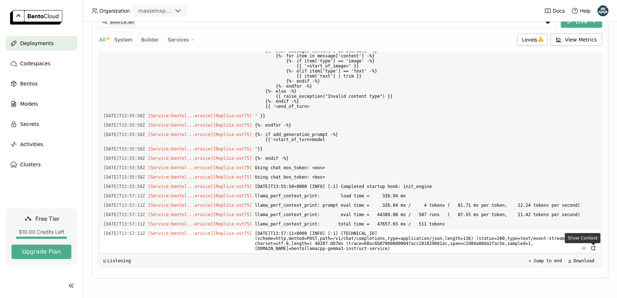
click at [586, 249] on icon "button" at bounding box center [584, 247] width 5 height 5
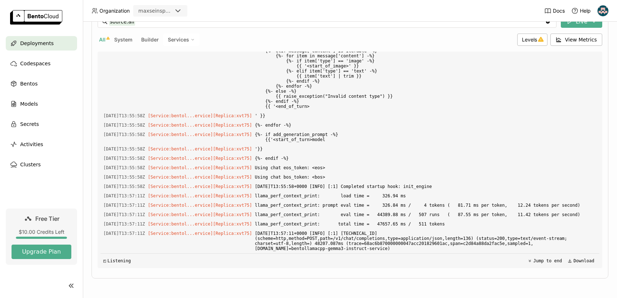
click at [411, 208] on div "Log Content 2025-08-25T13:57:11+0000 [INFO] [:1] 10.1.19.12:59976 (scheme=http,…" at bounding box center [308, 149] width 617 height 298
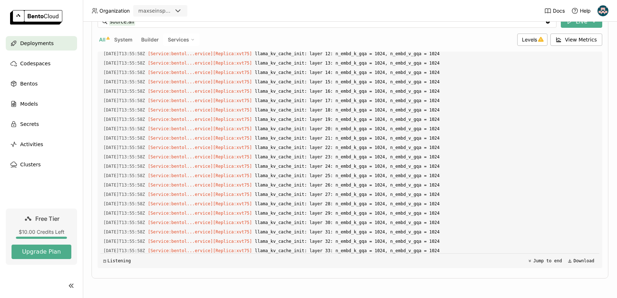
scroll to position [517, 0]
click at [166, 33] on div "source:all source:all Clear value Live All System Builder Services Levels View …" at bounding box center [350, 141] width 505 height 252
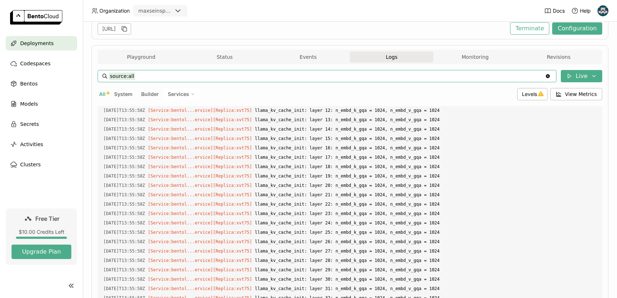
click at [151, 77] on input "source:all" at bounding box center [327, 76] width 436 height 12
paste input "INPUT"
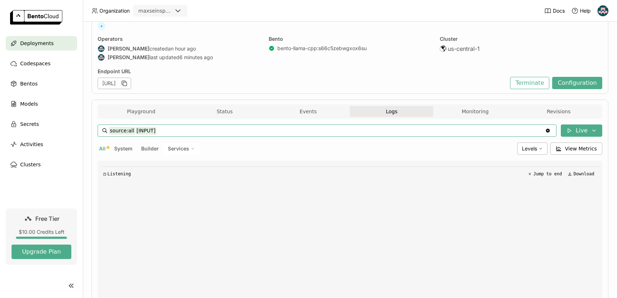
scroll to position [59, 0]
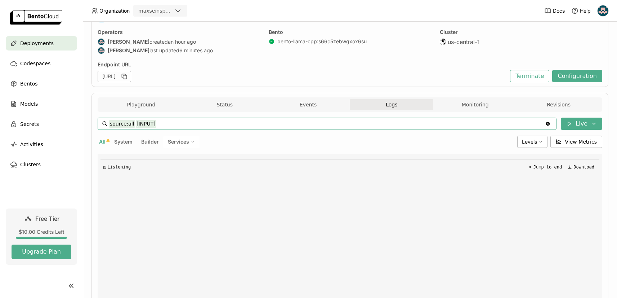
click at [179, 146] on div "Services" at bounding box center [181, 142] width 36 height 12
click at [166, 158] on div "bentollamacpp-gemma3-instruct-service" at bounding box center [157, 159] width 78 height 9
type input "source:service [INPUT] service:bentollamacpp-gemma3-instruct-service"
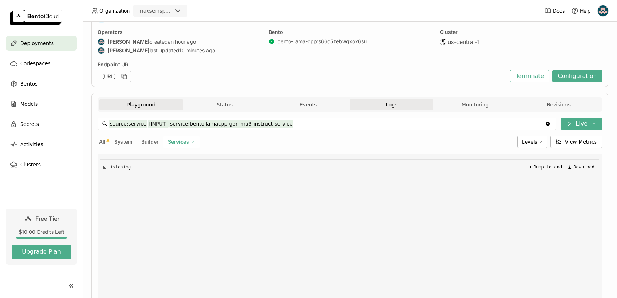
click at [151, 100] on button "Playground" at bounding box center [141, 104] width 84 height 11
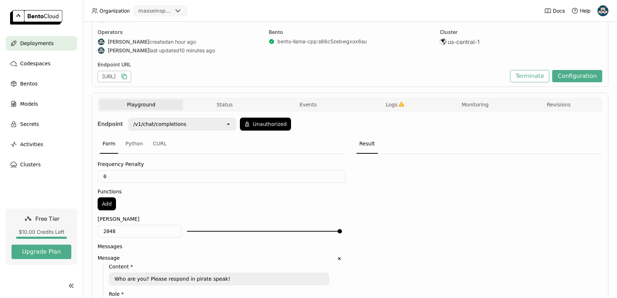
click at [128, 79] on icon "button" at bounding box center [124, 76] width 7 height 7
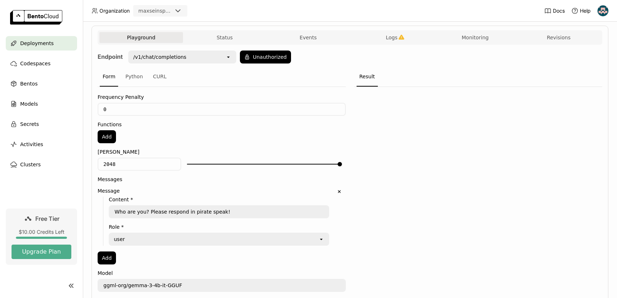
scroll to position [278, 0]
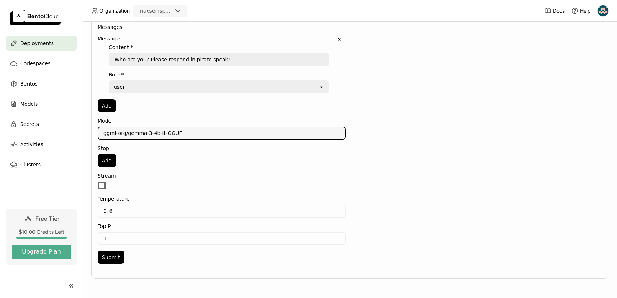
click at [177, 137] on textarea "ggml-org/gemma-3-4b-it-GGUF" at bounding box center [221, 133] width 247 height 12
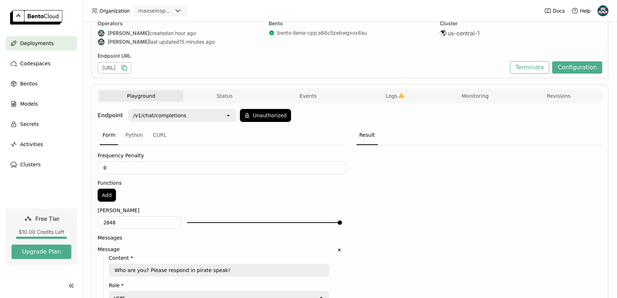
click at [128, 68] on icon "button" at bounding box center [124, 67] width 7 height 7
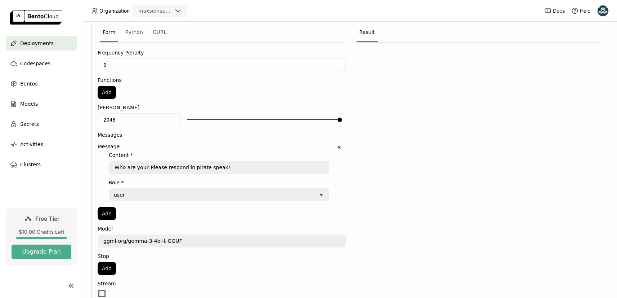
scroll to position [267, 0]
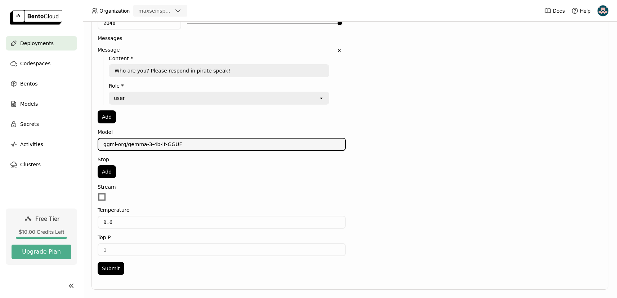
click at [215, 142] on textarea "ggml-org/gemma-3-4b-it-GGUF" at bounding box center [221, 144] width 247 height 12
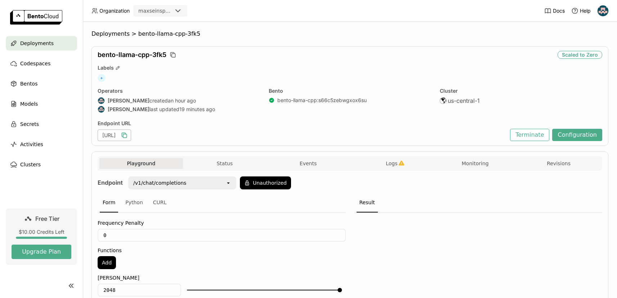
click at [433, 56] on div "bento-llama-cpp-3fk5" at bounding box center [326, 55] width 457 height 8
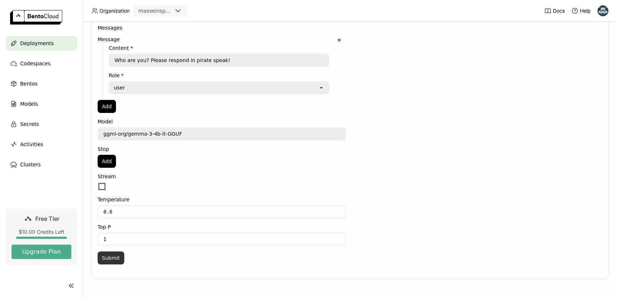
click at [109, 258] on button "Submit" at bounding box center [111, 257] width 27 height 13
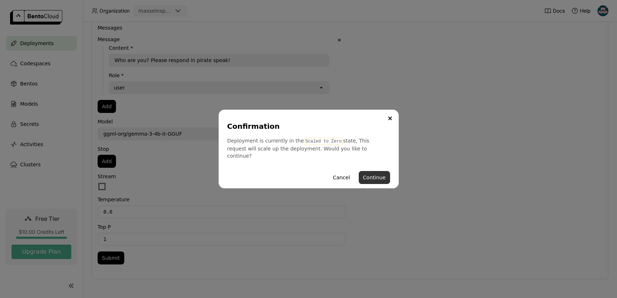
click at [375, 175] on button "Continue" at bounding box center [374, 177] width 31 height 13
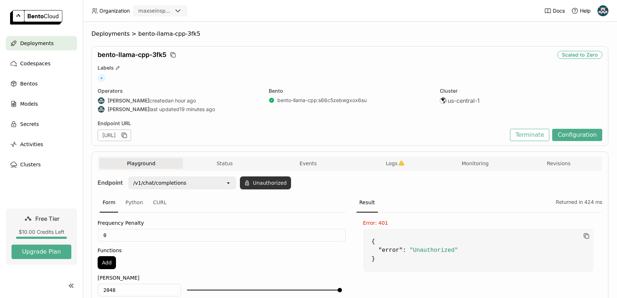
click at [284, 188] on button "Unauthorized" at bounding box center [265, 182] width 51 height 13
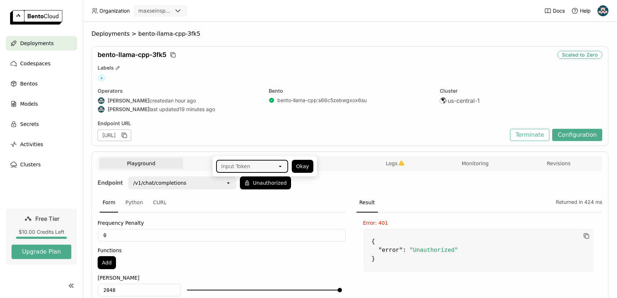
click at [253, 168] on div "Input Token" at bounding box center [247, 166] width 61 height 12
click at [234, 196] on div "latitude" at bounding box center [252, 194] width 61 height 7
click at [302, 167] on button "Okay" at bounding box center [303, 166] width 22 height 13
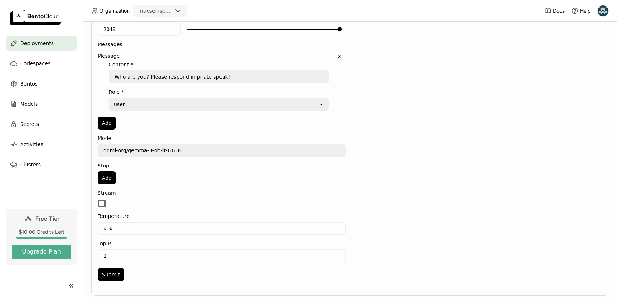
scroll to position [278, 0]
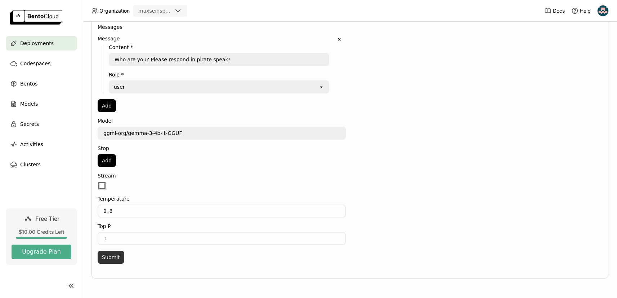
click at [115, 257] on button "Submit" at bounding box center [111, 257] width 27 height 13
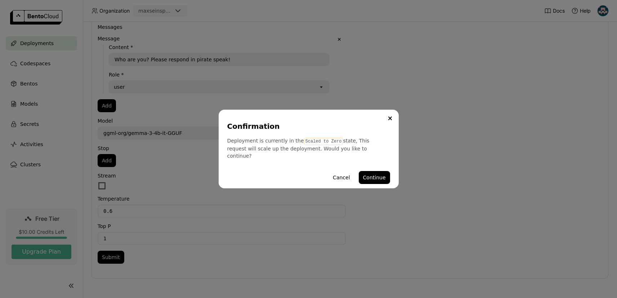
click at [393, 166] on div "Confirmation Deployment is currently in the Scaled to Zero state, This request …" at bounding box center [309, 149] width 180 height 79
click at [380, 174] on button "Continue" at bounding box center [374, 177] width 31 height 13
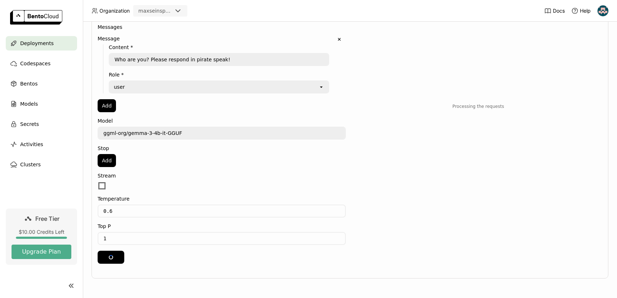
drag, startPoint x: 380, startPoint y: 174, endPoint x: 387, endPoint y: 152, distance: 23.3
click at [385, 160] on div "Processing the requests" at bounding box center [478, 101] width 231 height 324
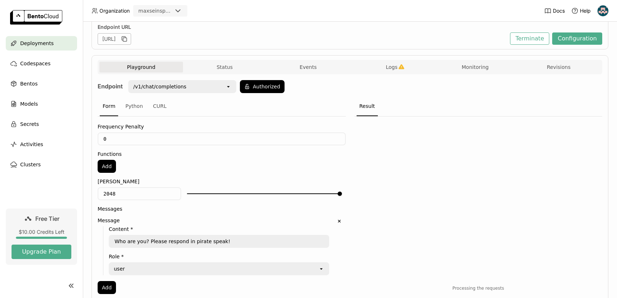
scroll to position [0, 0]
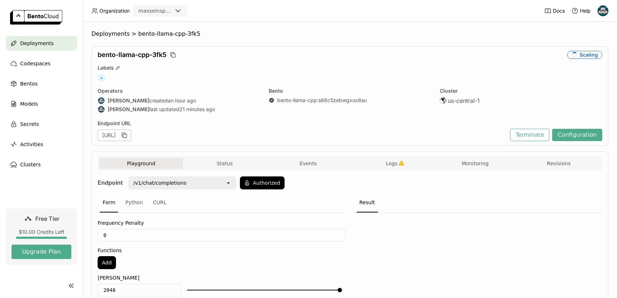
click at [357, 56] on div "bento-llama-cpp-3fk5" at bounding box center [331, 55] width 467 height 8
